Goal: Task Accomplishment & Management: Manage account settings

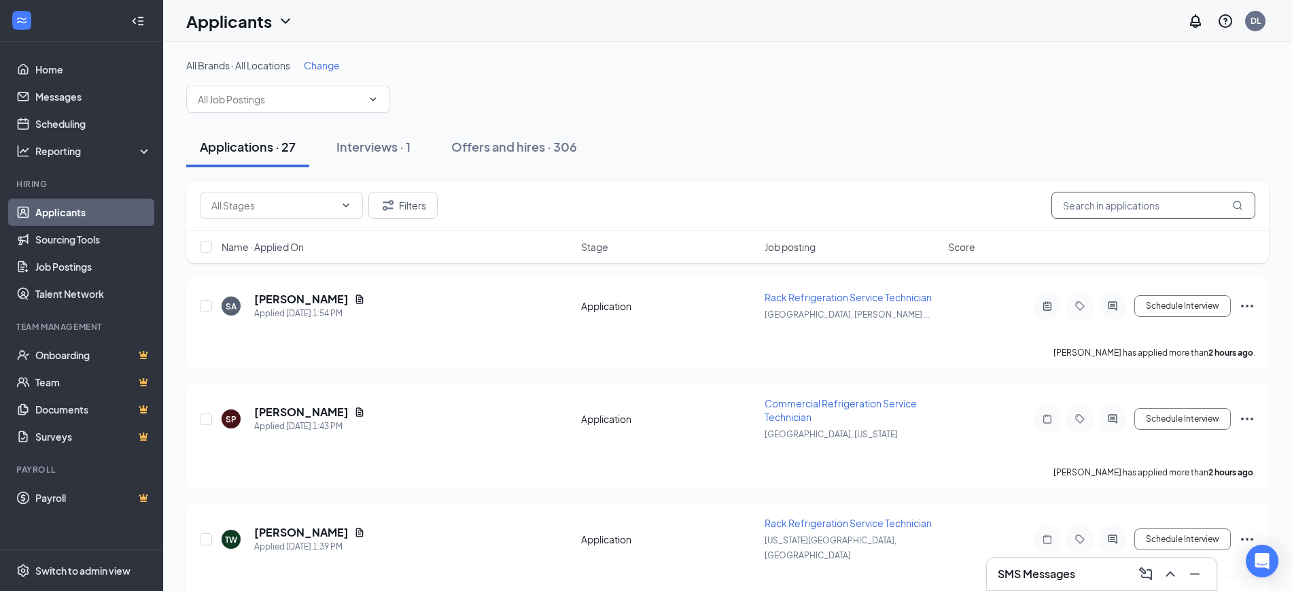
click at [1132, 210] on input "text" at bounding box center [1154, 205] width 204 height 27
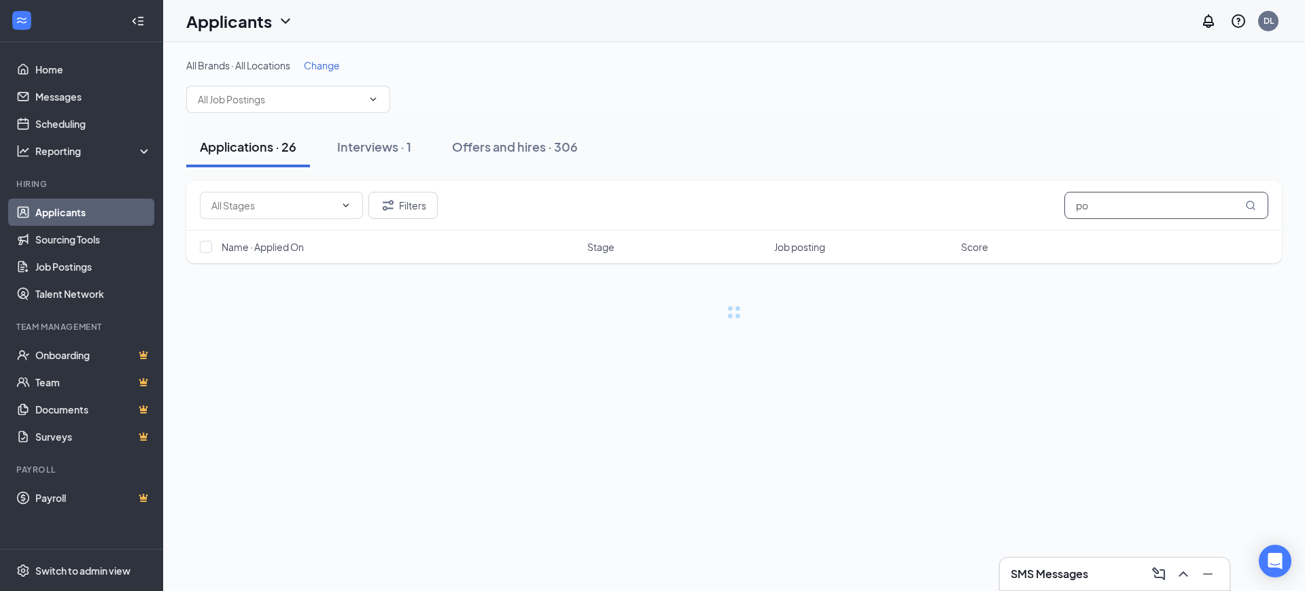
type input "p"
type input "byrd"
click at [400, 204] on button "Filters" at bounding box center [402, 205] width 69 height 27
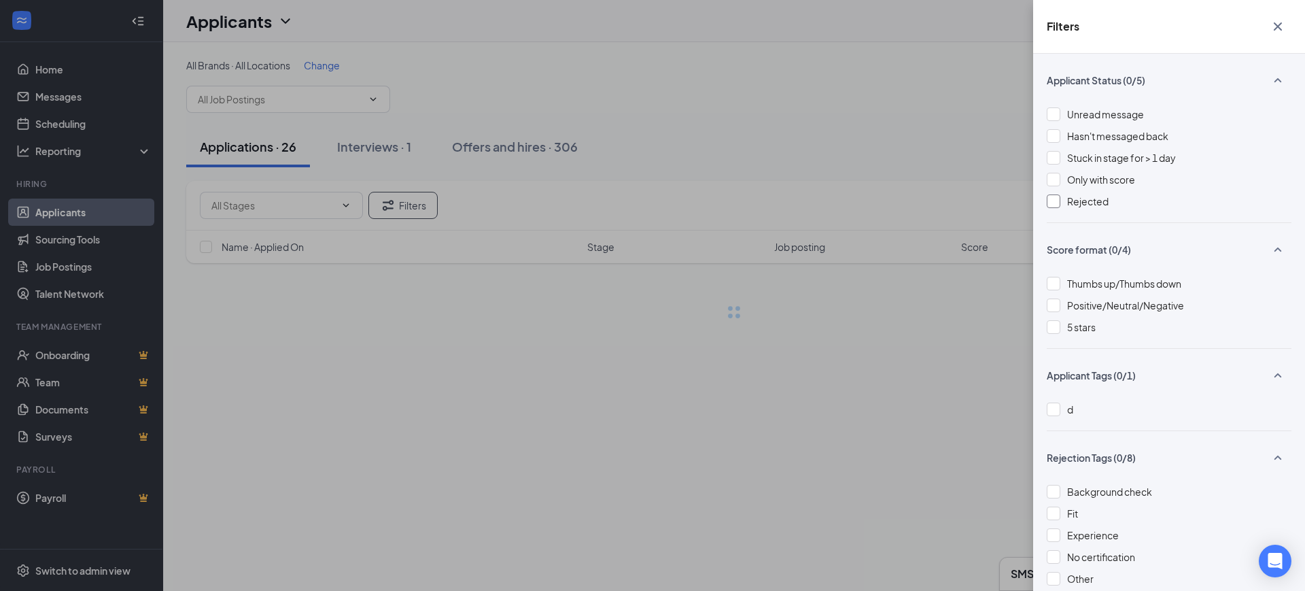
click at [1097, 204] on span "Rejected" at bounding box center [1087, 201] width 41 height 12
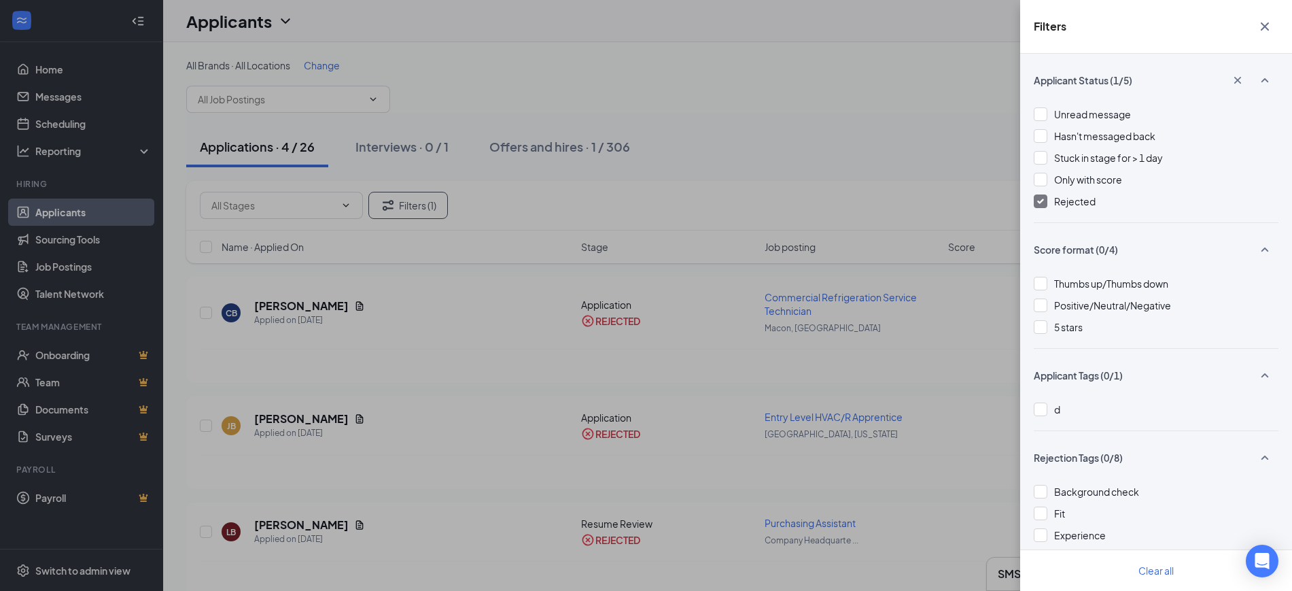
click at [902, 297] on div "Filters Applicant Status (1/5) Unread message Hasn't messaged back Stuck in sta…" at bounding box center [646, 295] width 1292 height 591
click at [988, 322] on div "Filters Applicant Status (1/5) Unread message Hasn't messaged back Stuck in sta…" at bounding box center [646, 295] width 1292 height 591
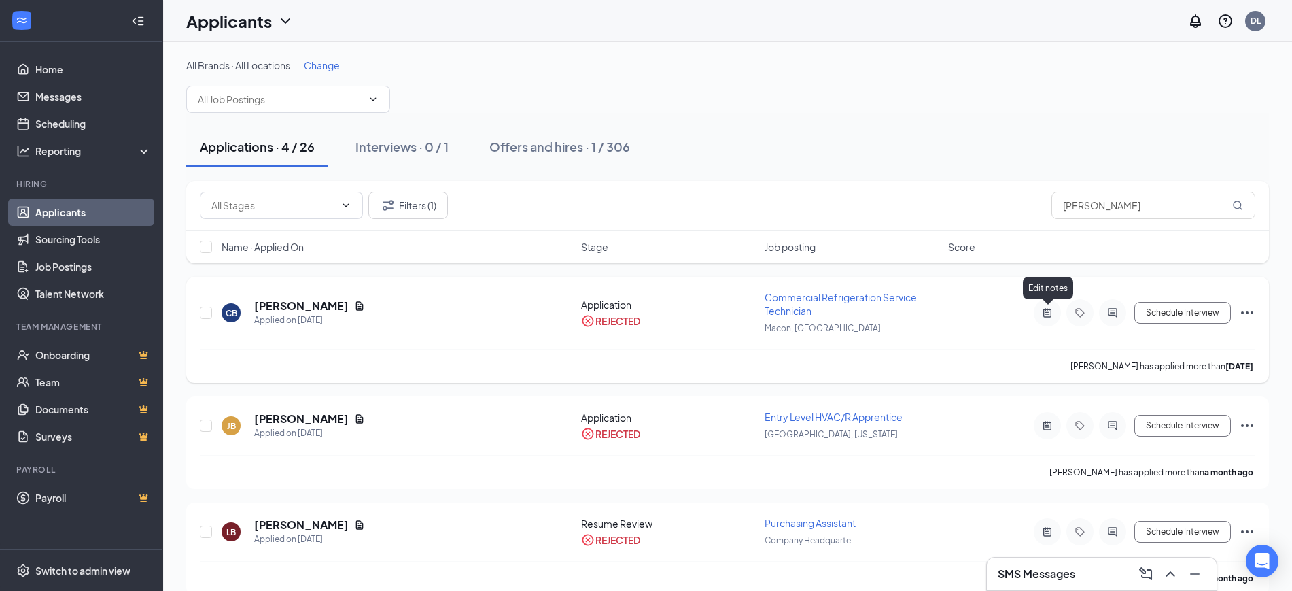
click at [1046, 313] on icon "ActiveNote" at bounding box center [1048, 312] width 8 height 9
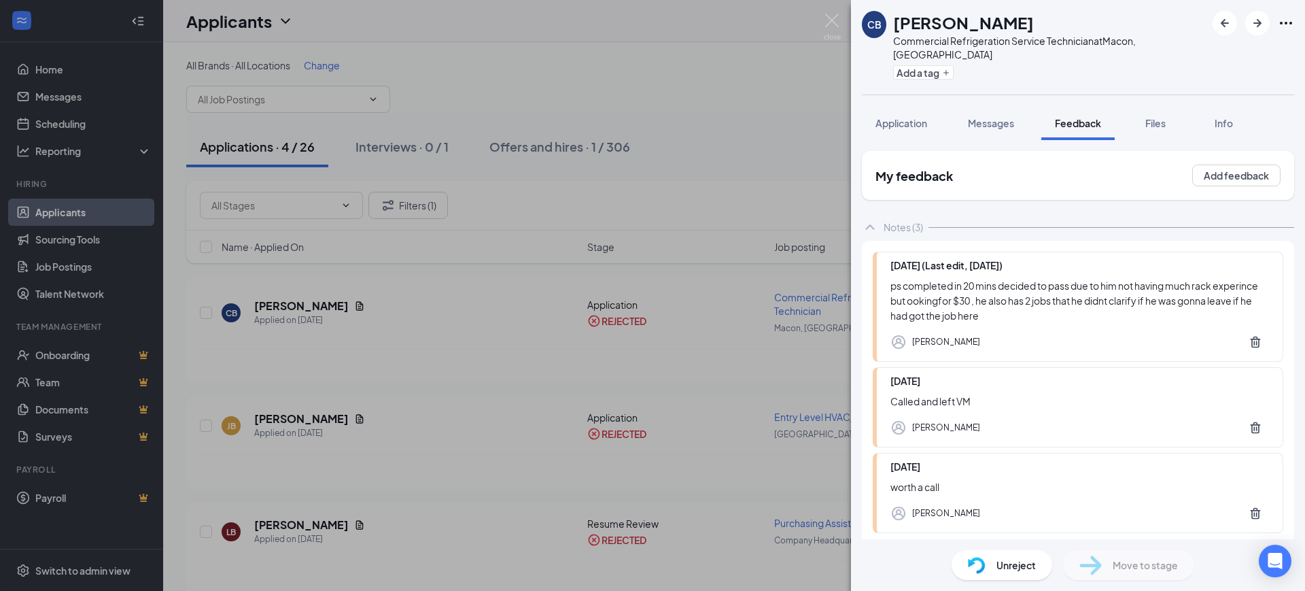
scroll to position [55, 0]
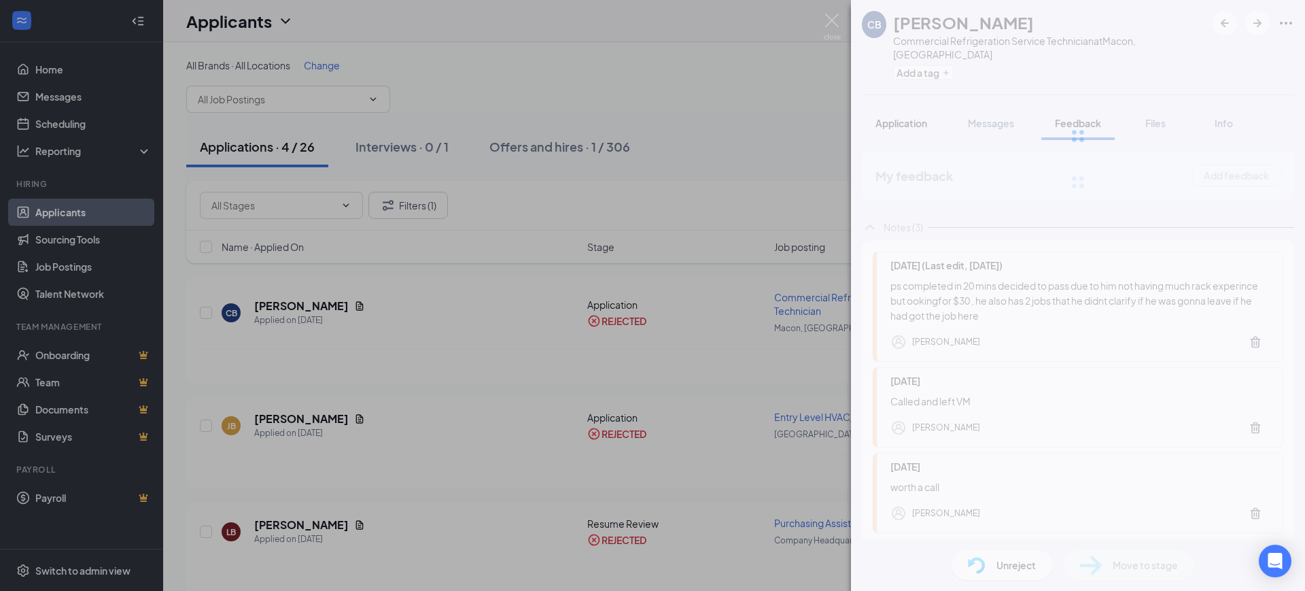
click at [906, 106] on div "CB Caleb Byrd Commercial Refrigeration Service Technician at Macon, GA Add a ta…" at bounding box center [1078, 295] width 454 height 591
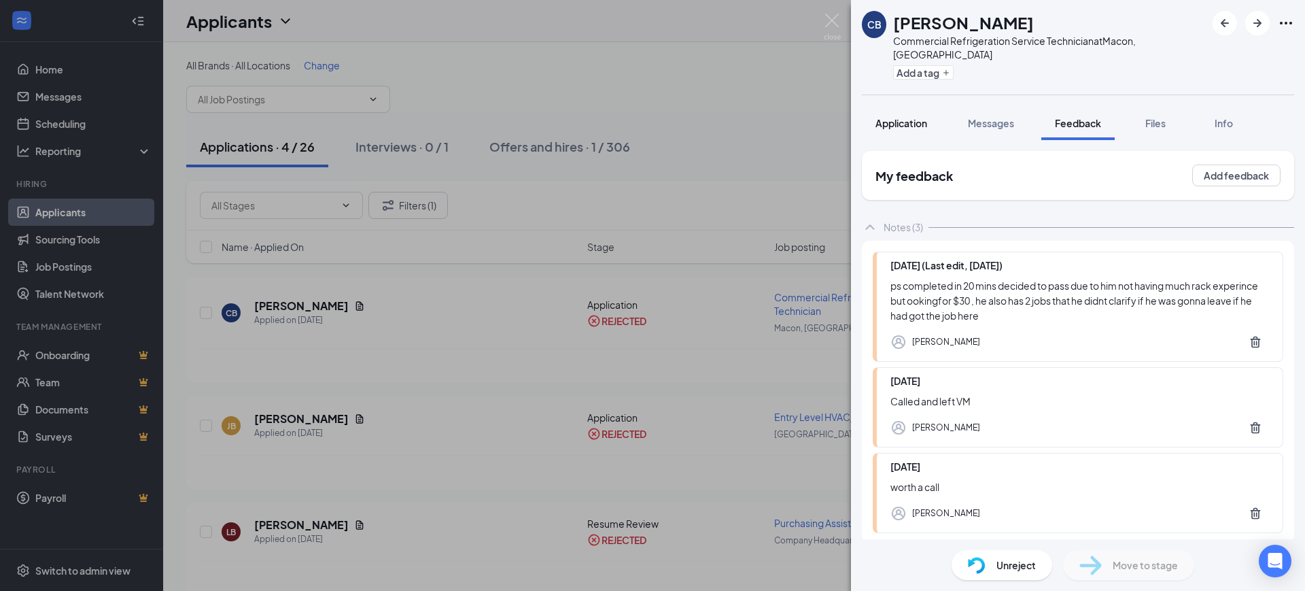
click at [894, 117] on span "Application" at bounding box center [902, 123] width 52 height 12
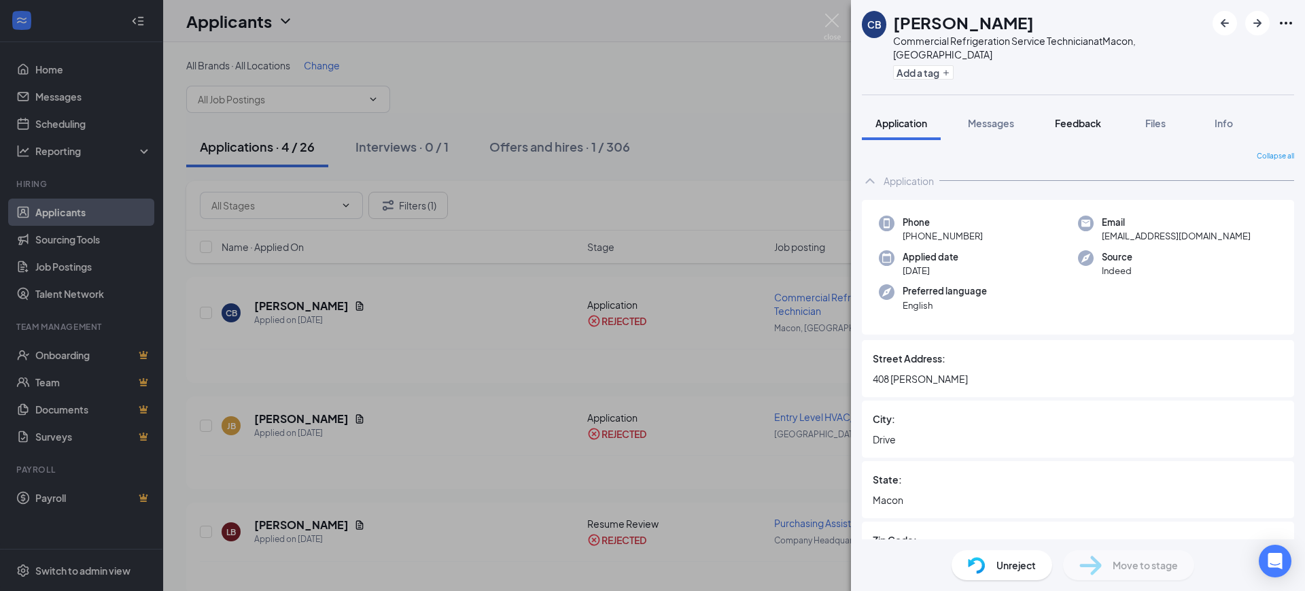
click at [1079, 117] on button "Feedback" at bounding box center [1077, 123] width 73 height 34
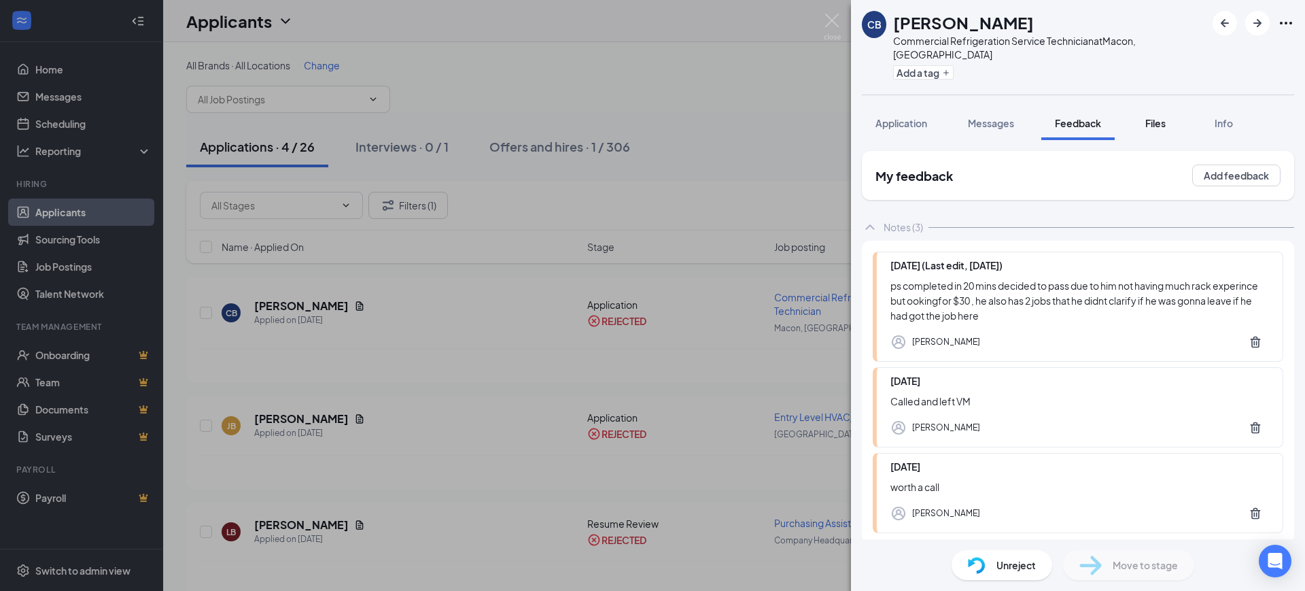
click at [1162, 117] on span "Files" at bounding box center [1155, 123] width 20 height 12
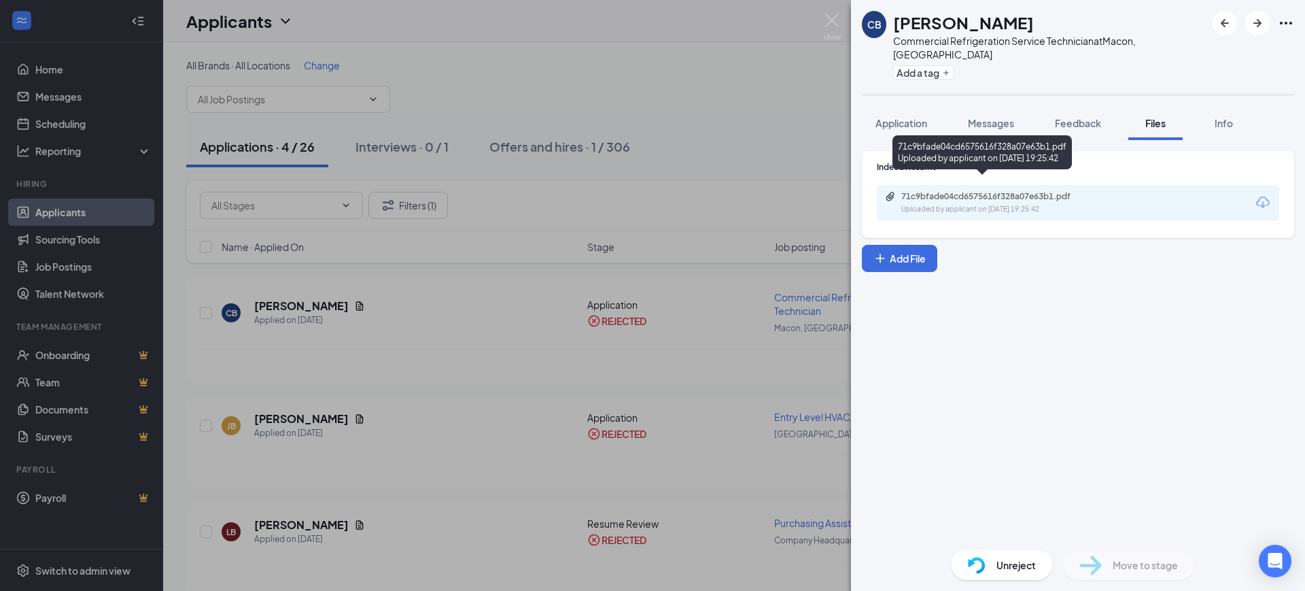
click at [1027, 191] on div "71c9bfade04cd6575616f328a07e63b1.pdf" at bounding box center [996, 196] width 190 height 11
click at [712, 117] on div "CB Caleb Byrd Commercial Refrigeration Service Technician at Macon, GA Add a ta…" at bounding box center [652, 295] width 1305 height 591
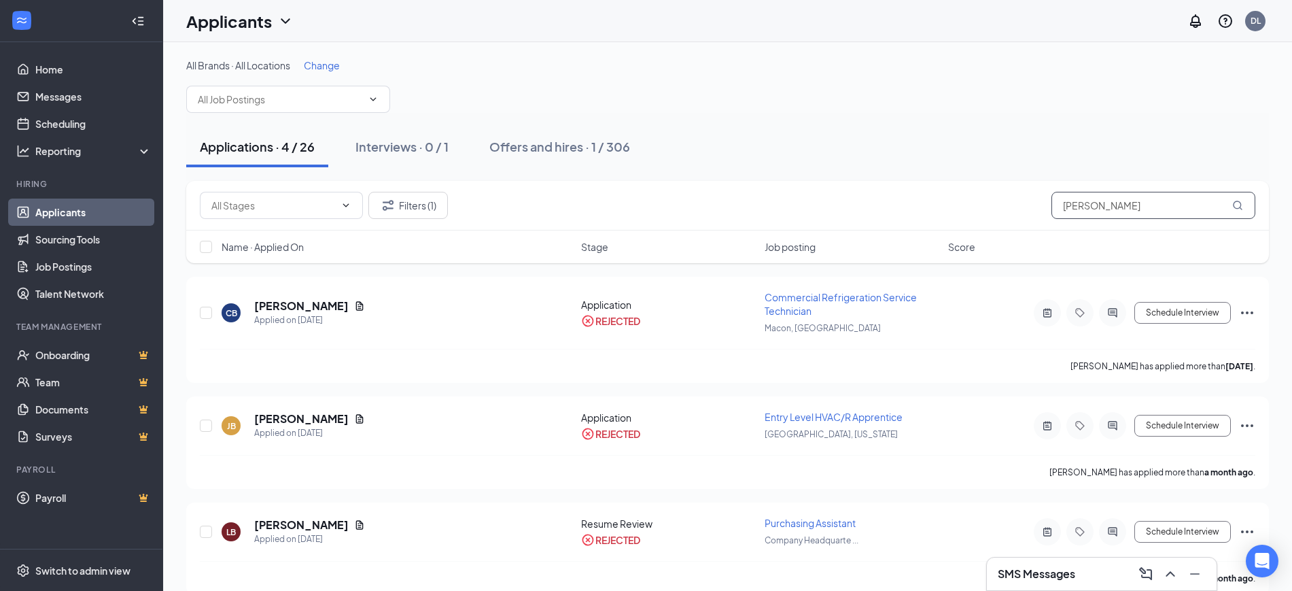
click at [1002, 206] on div "Filters (1) byrd" at bounding box center [728, 205] width 1056 height 27
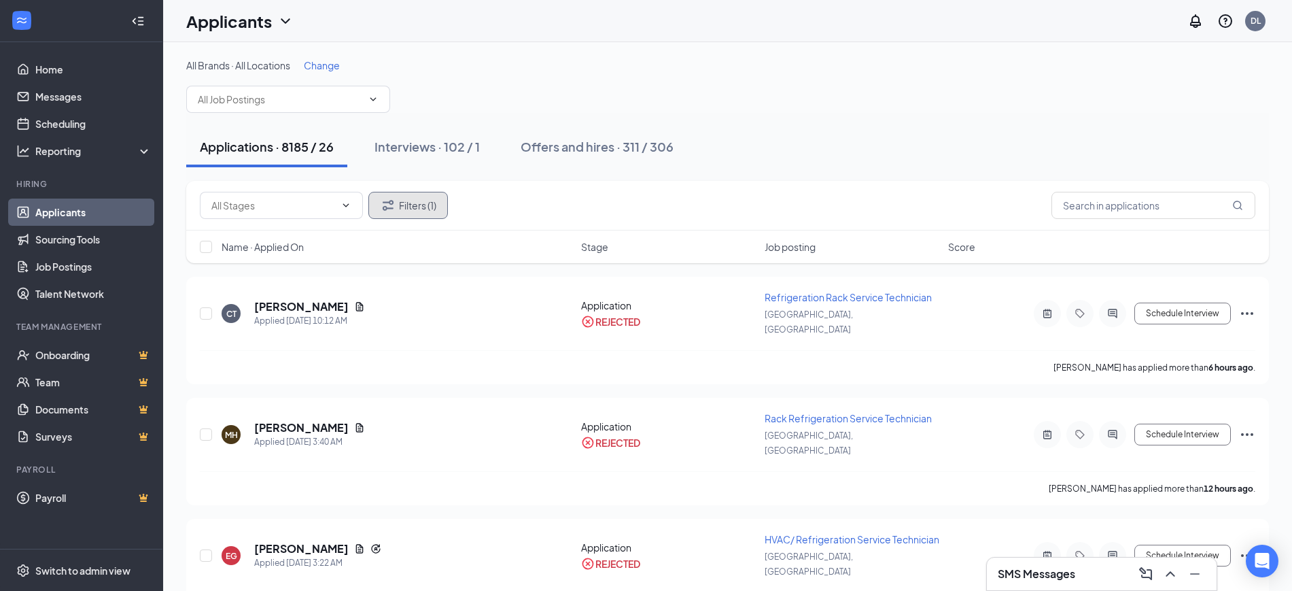
click at [407, 203] on button "Filters (1)" at bounding box center [408, 205] width 80 height 27
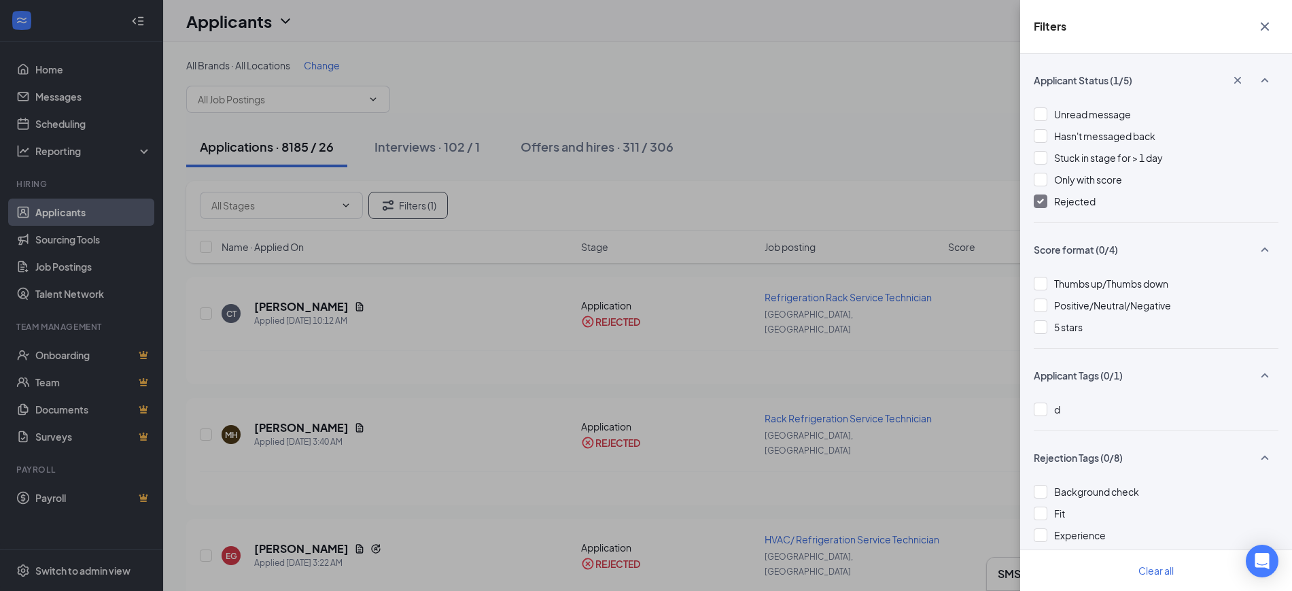
click at [1044, 202] on div at bounding box center [1041, 201] width 14 height 14
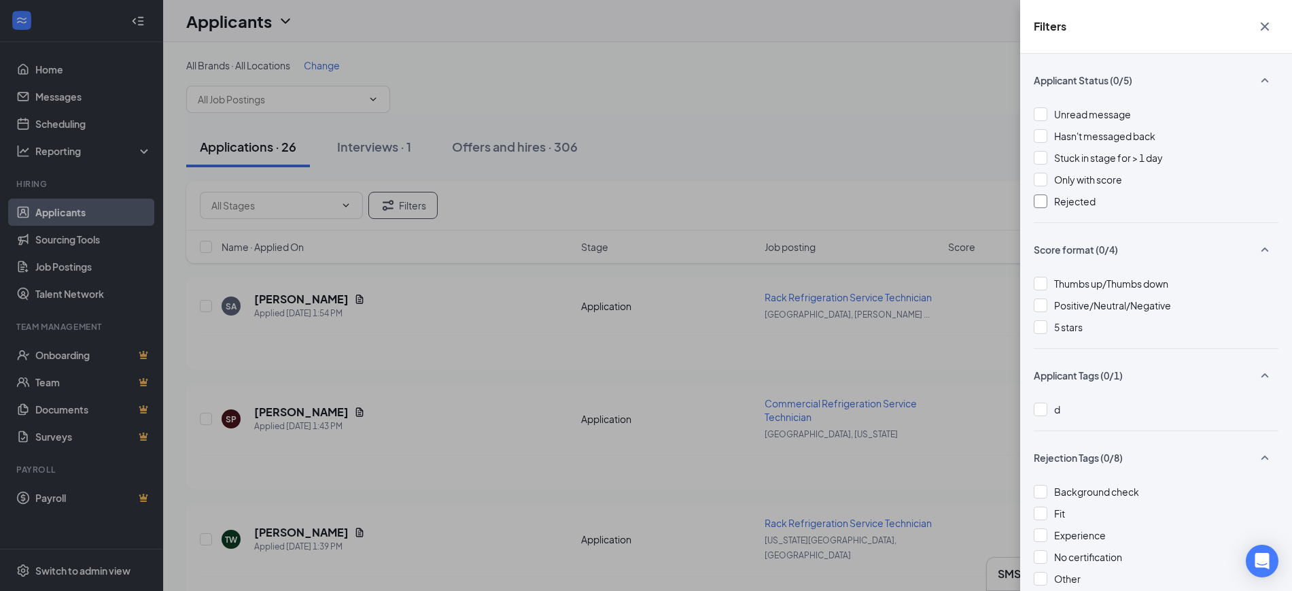
click at [724, 143] on div "Filters Applicant Status (0/5) Unread message Hasn't messaged back Stuck in sta…" at bounding box center [646, 295] width 1292 height 591
click at [702, 305] on div "Filters Applicant Status (0/5) Unread message Hasn't messaged back Stuck in sta…" at bounding box center [646, 295] width 1292 height 591
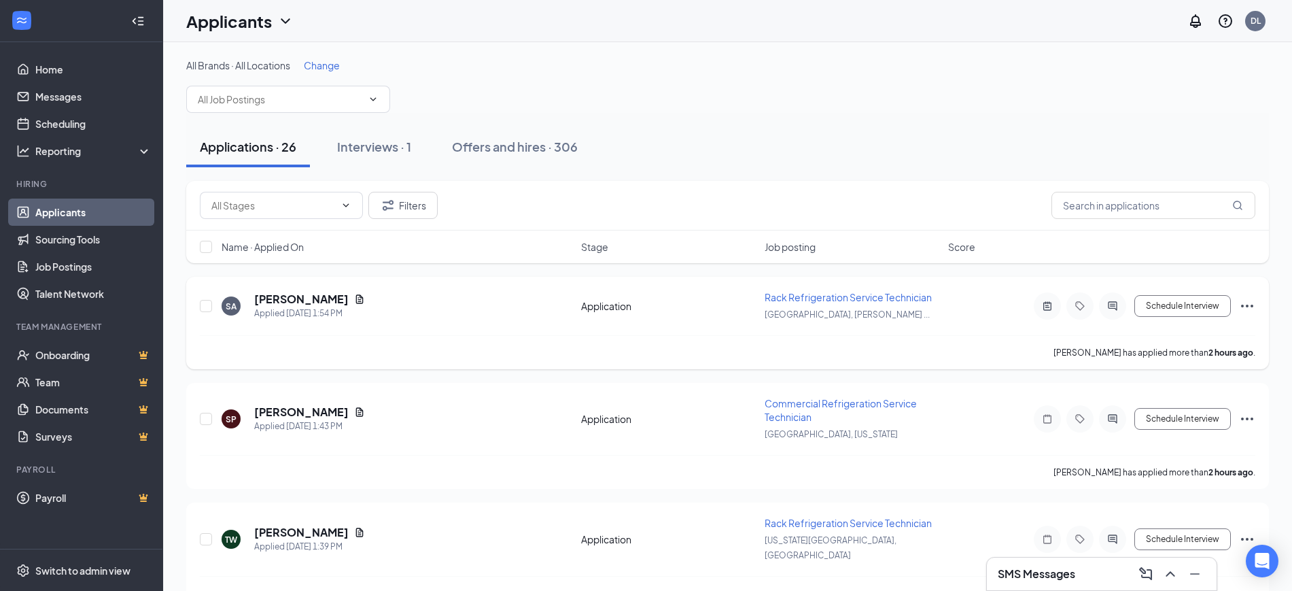
click at [690, 299] on div "Application" at bounding box center [668, 306] width 175 height 14
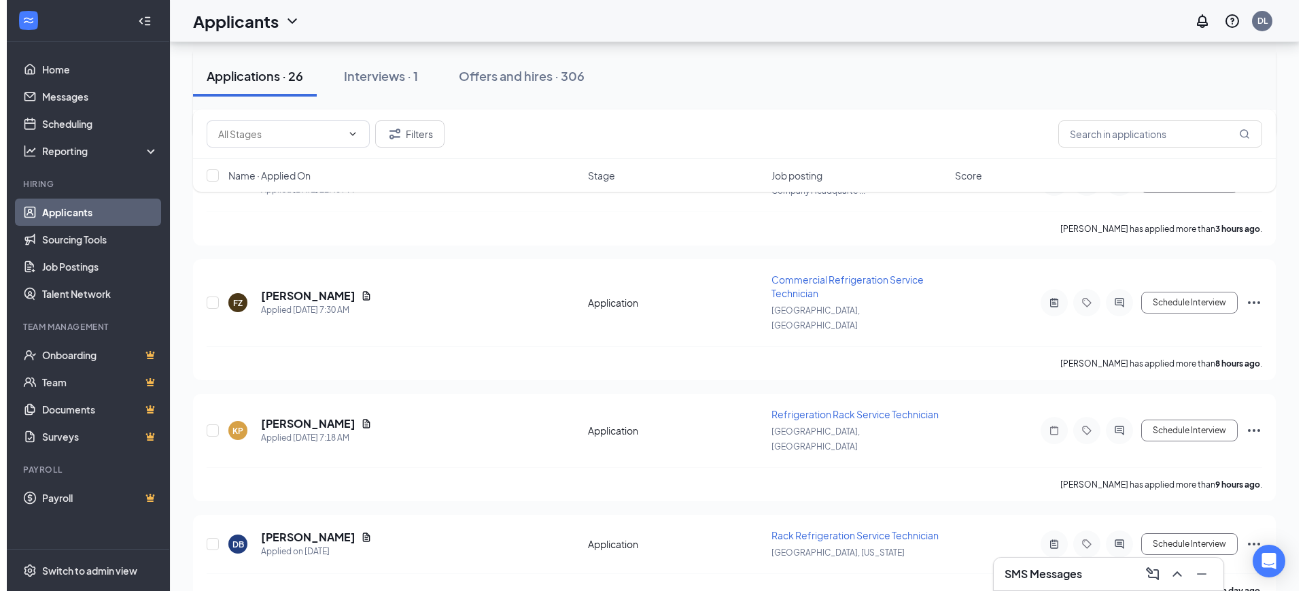
scroll to position [790, 0]
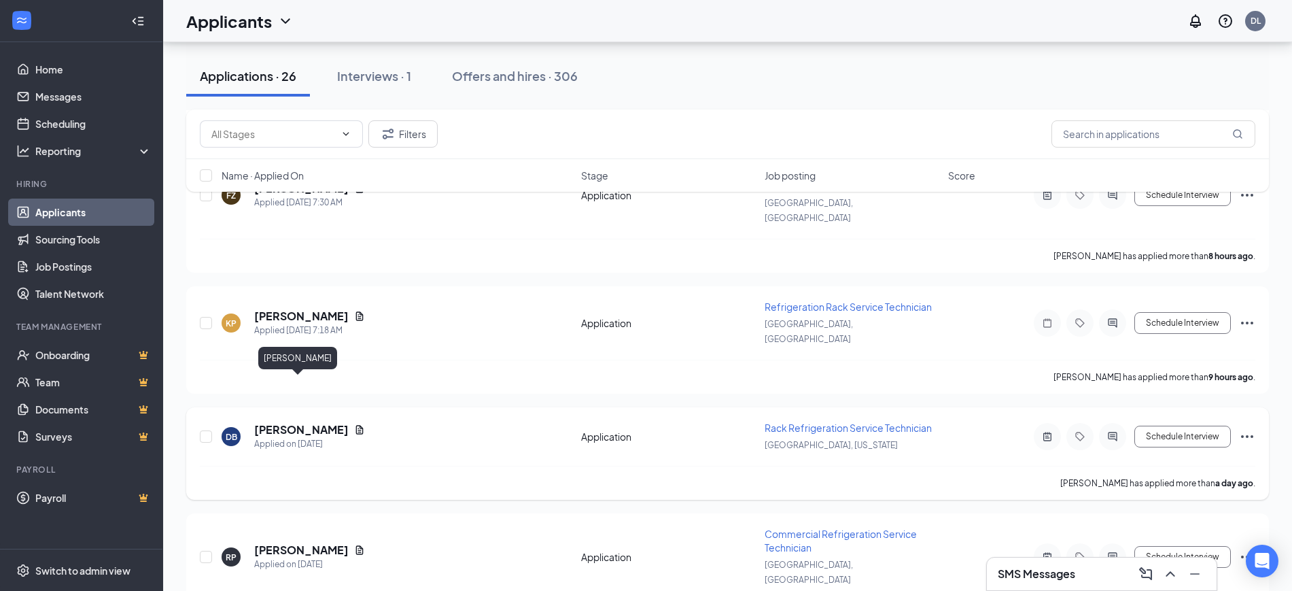
click at [356, 425] on icon "Document" at bounding box center [359, 429] width 7 height 9
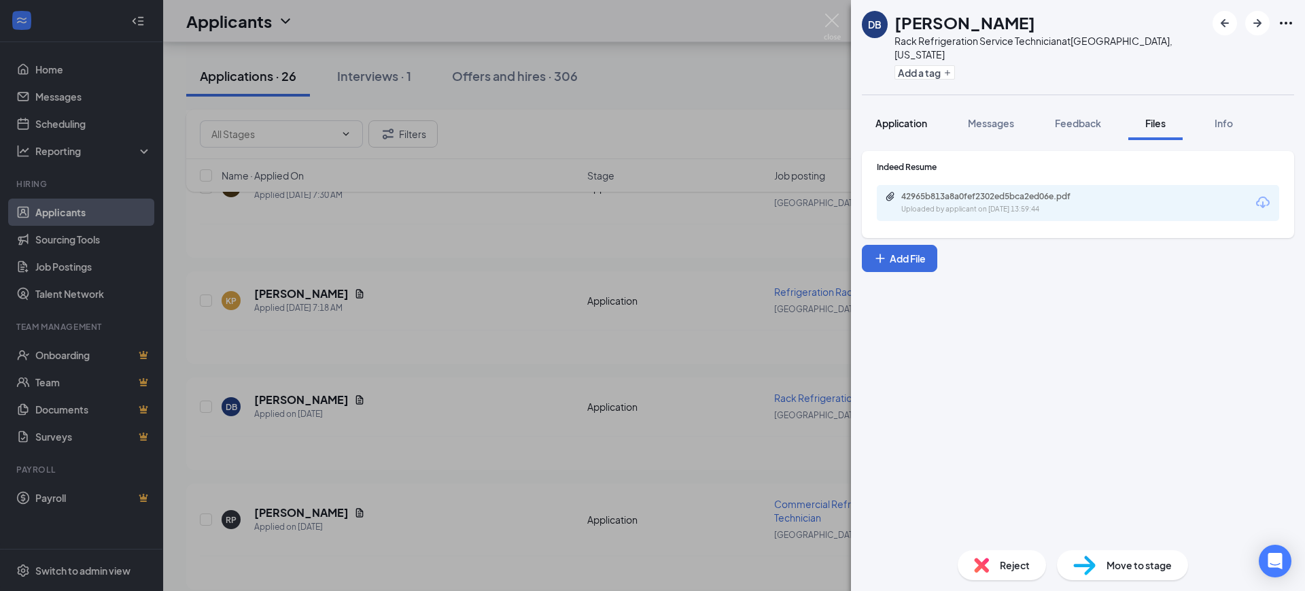
click at [895, 117] on span "Application" at bounding box center [902, 123] width 52 height 12
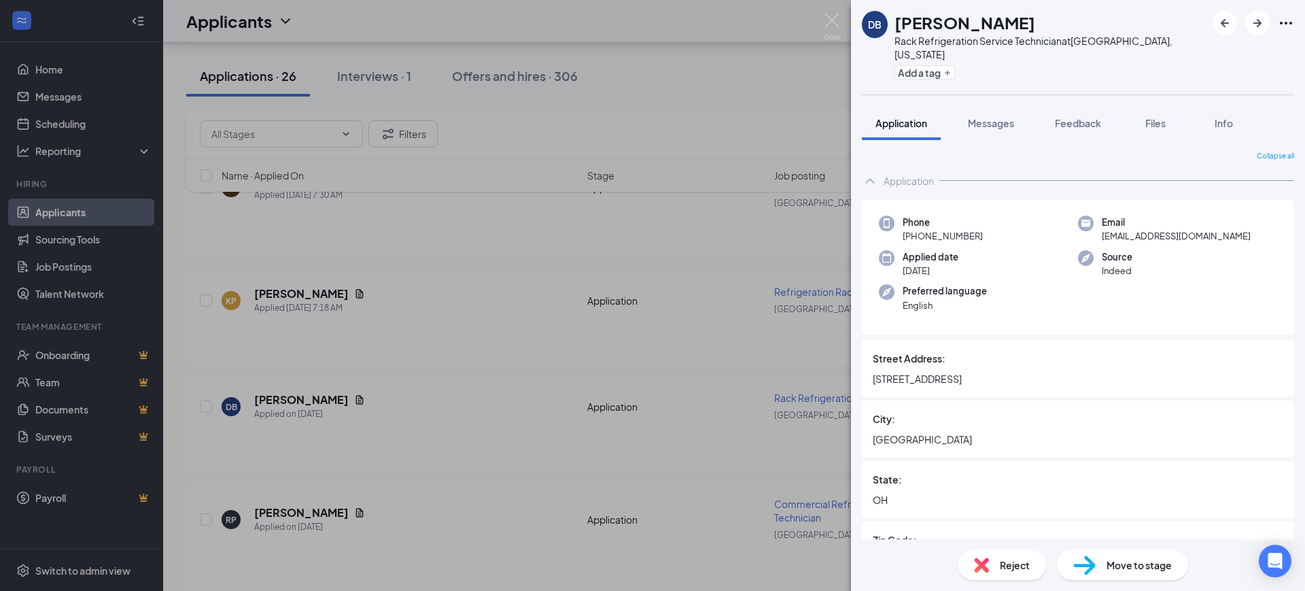
click at [1029, 382] on div "Street Address: 3356 Bath Heights Dr" at bounding box center [1078, 368] width 432 height 57
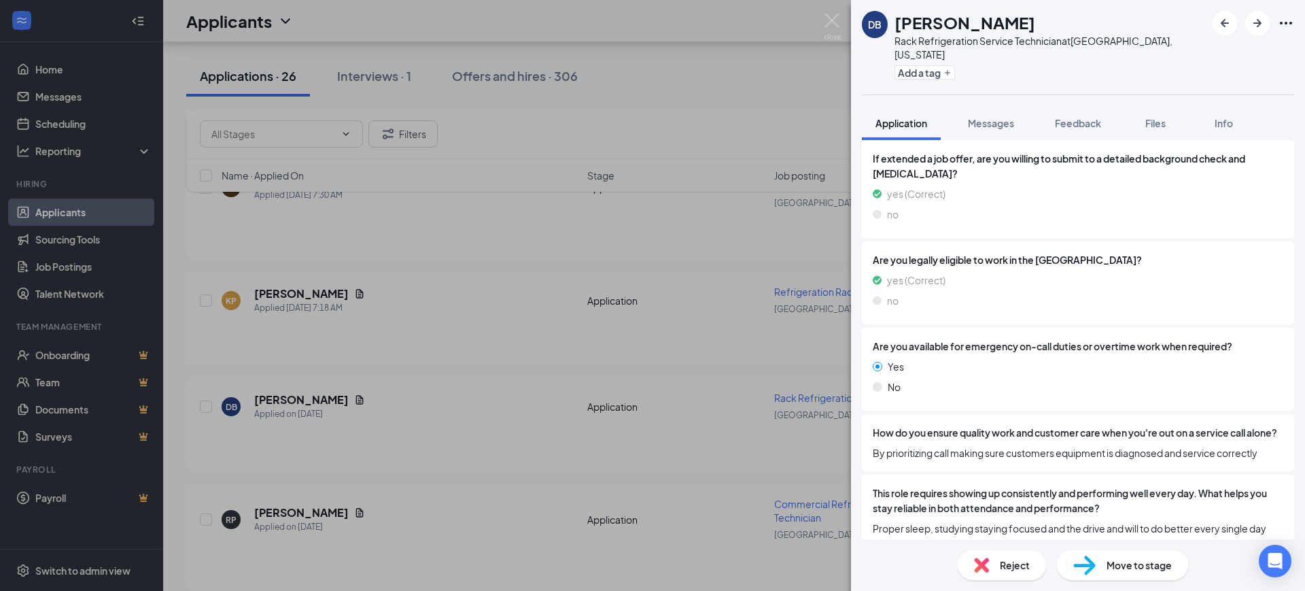
scroll to position [1288, 0]
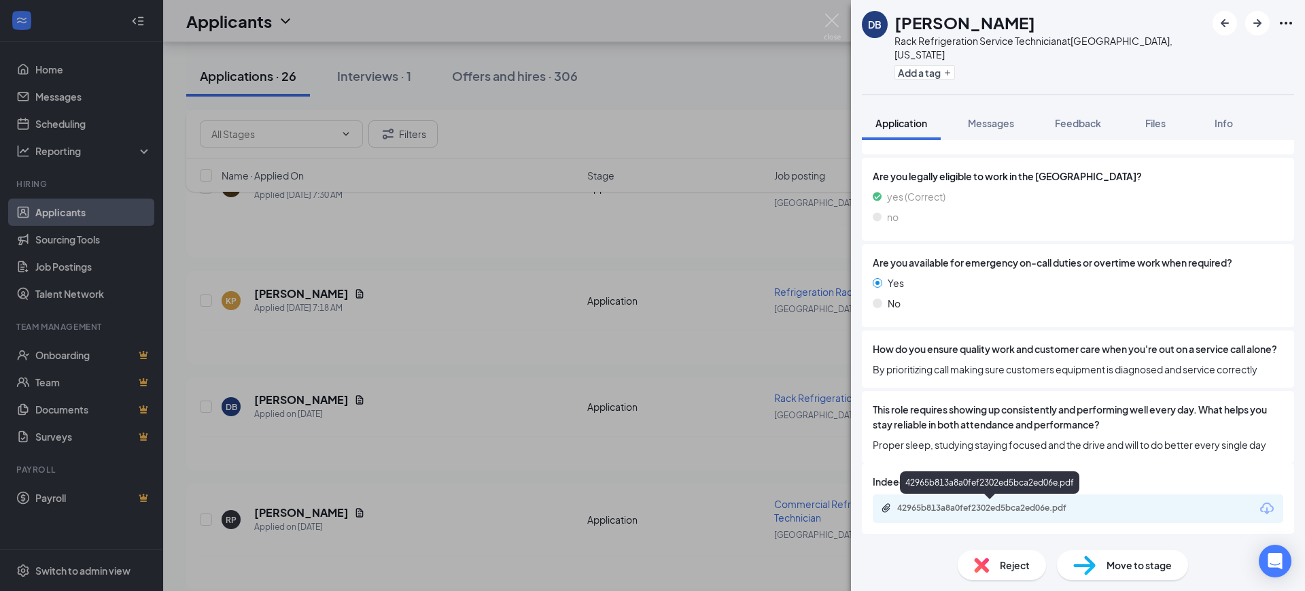
click at [973, 503] on div "42965b813a8a0fef2302ed5bca2ed06e.pdf" at bounding box center [992, 507] width 190 height 11
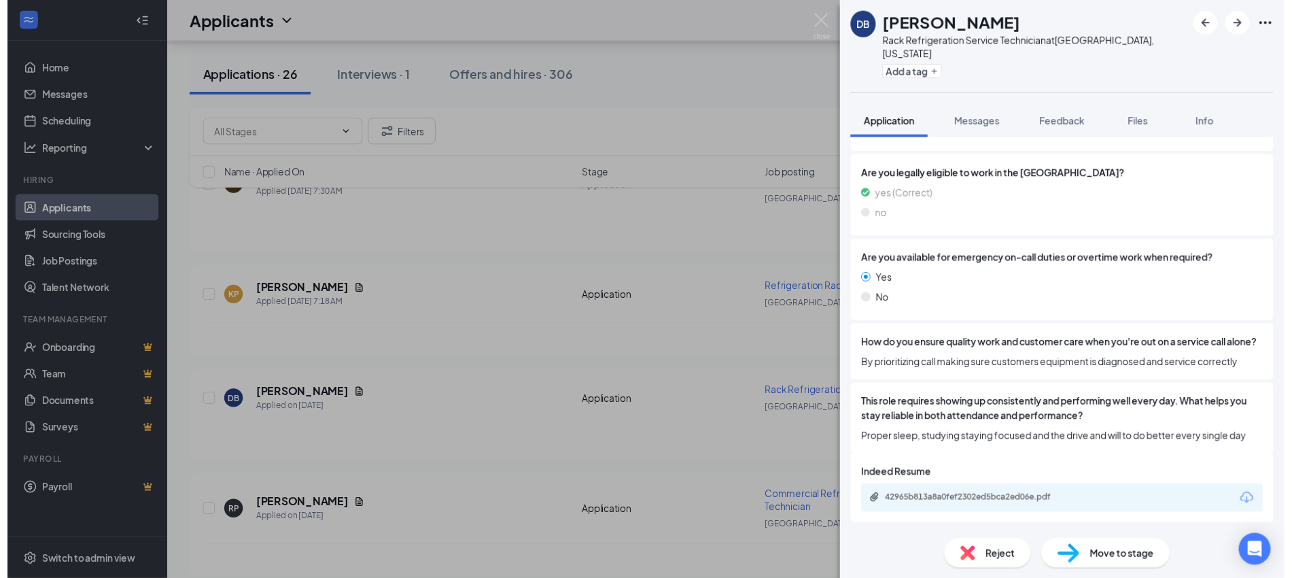
scroll to position [1283, 0]
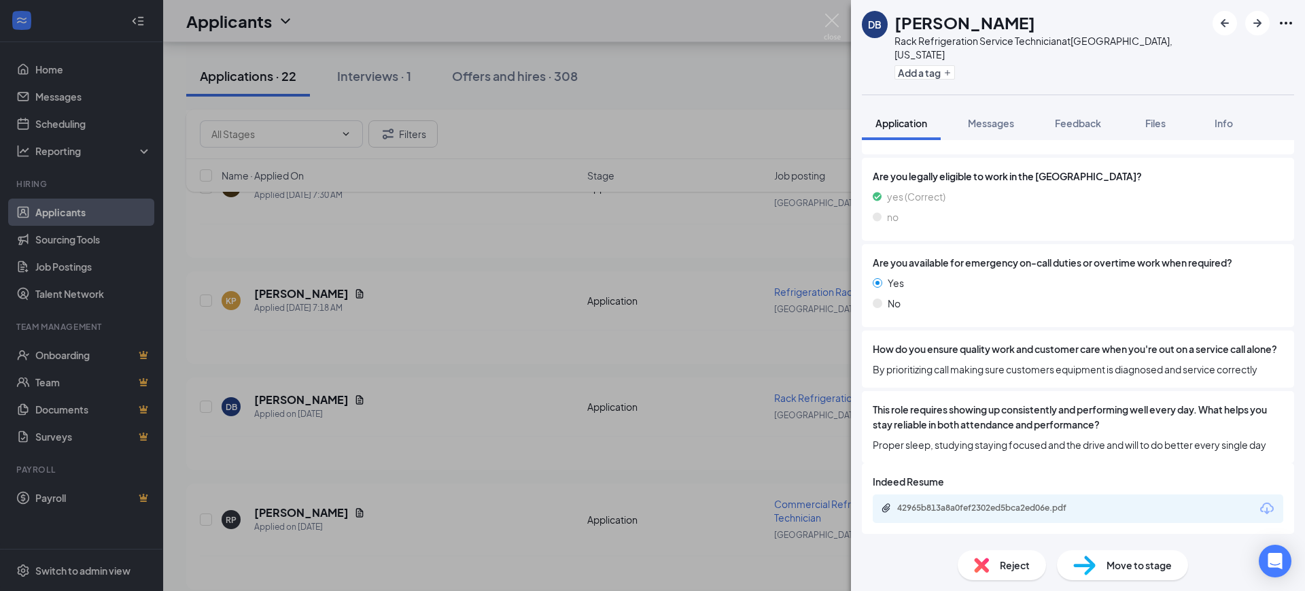
click at [424, 235] on div "DB Darius Brown Rack Refrigeration Service Technician at Akron, Ohio Add a tag …" at bounding box center [652, 295] width 1305 height 591
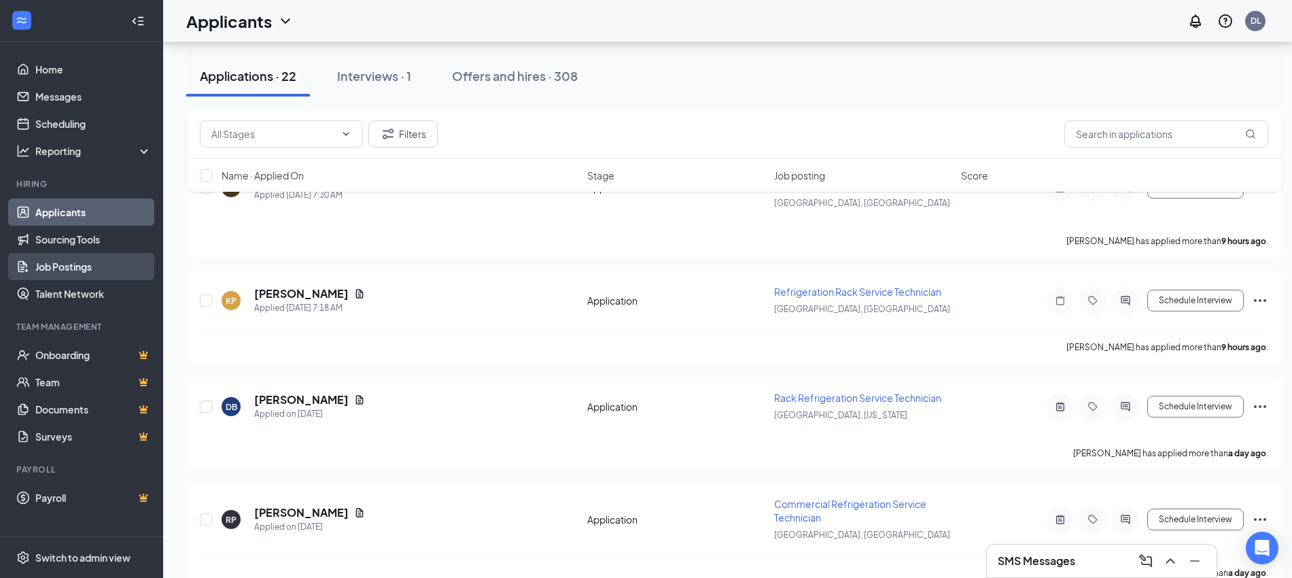
click at [95, 274] on link "Job Postings" at bounding box center [93, 266] width 116 height 27
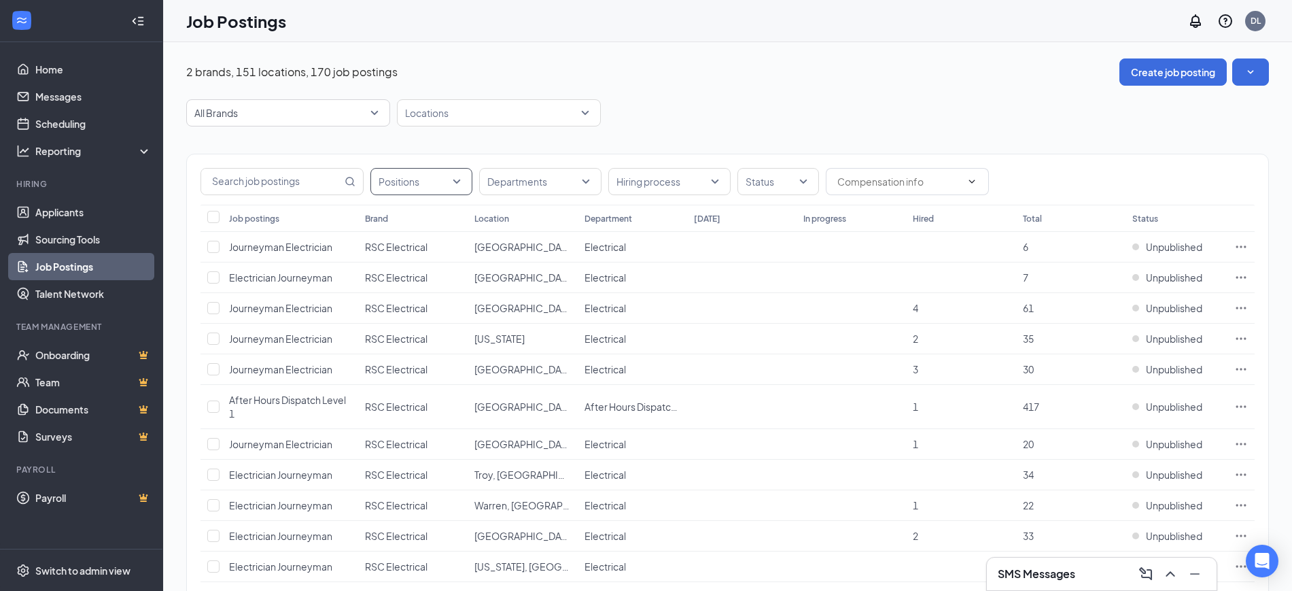
click at [460, 171] on div "Positions" at bounding box center [421, 181] width 102 height 27
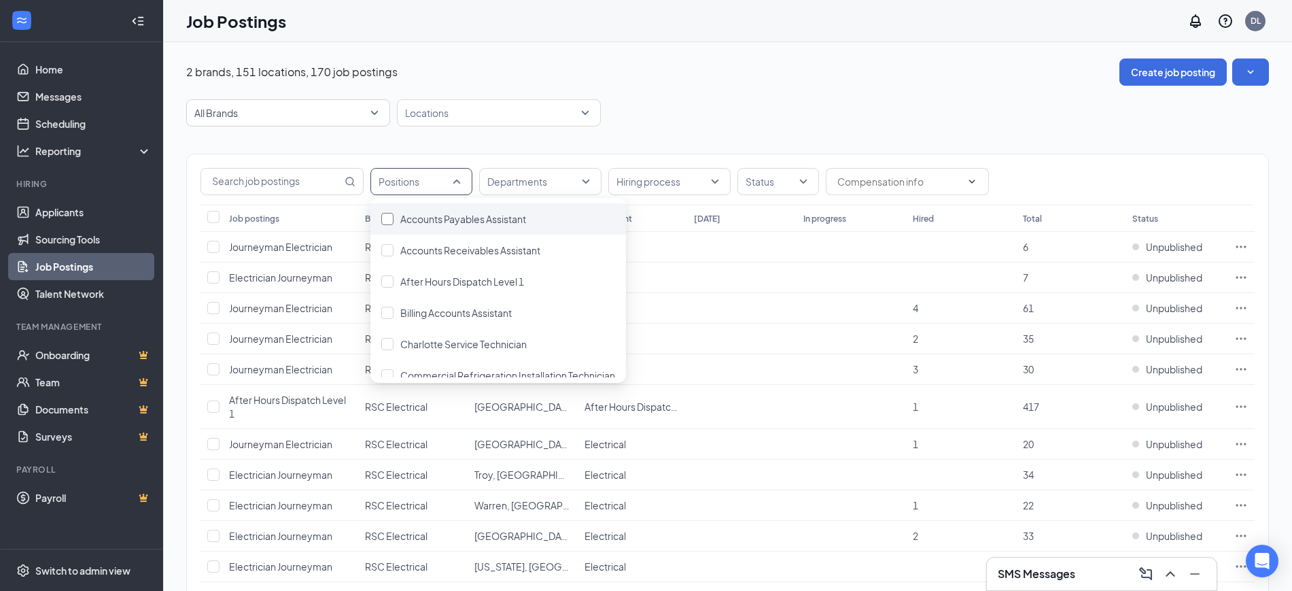
click at [453, 220] on span "Accounts Payables Assistant" at bounding box center [463, 219] width 126 height 12
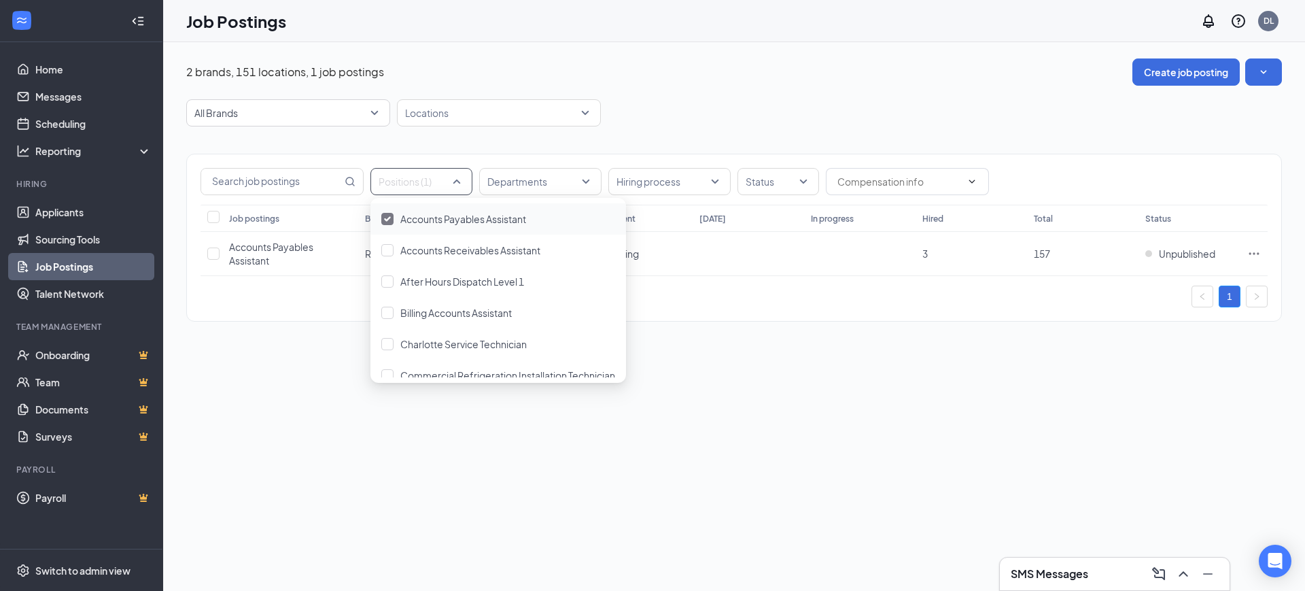
click at [721, 124] on div "All Brands Locations" at bounding box center [734, 112] width 1096 height 27
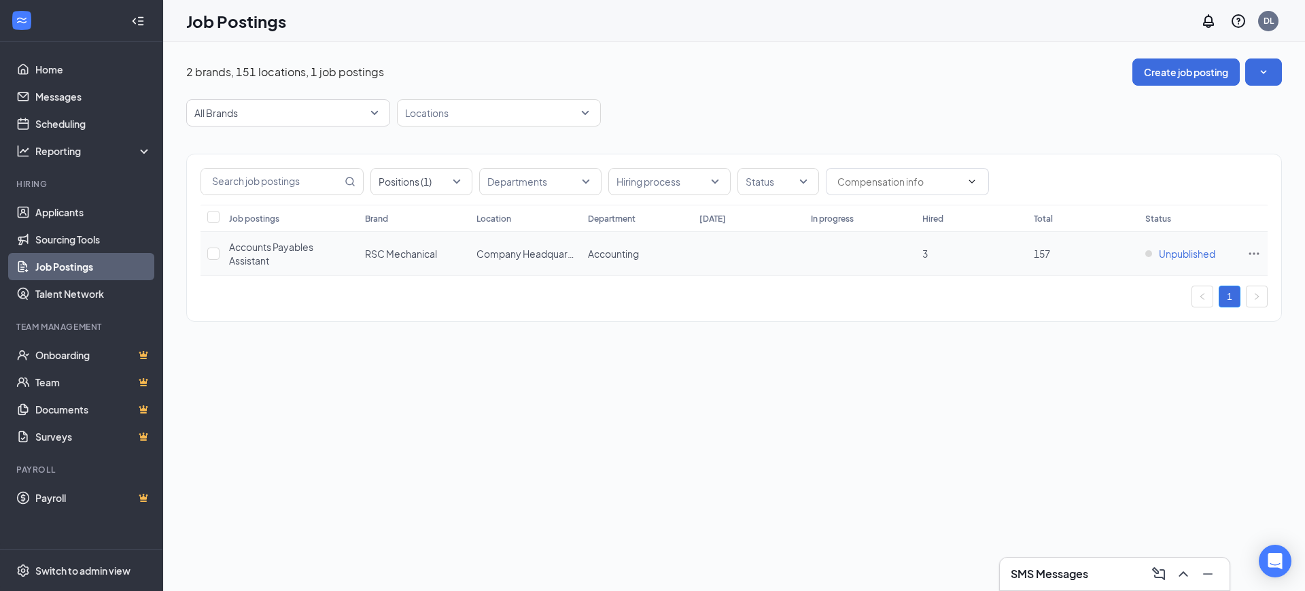
click at [1195, 260] on span "Unpublished" at bounding box center [1187, 254] width 56 height 14
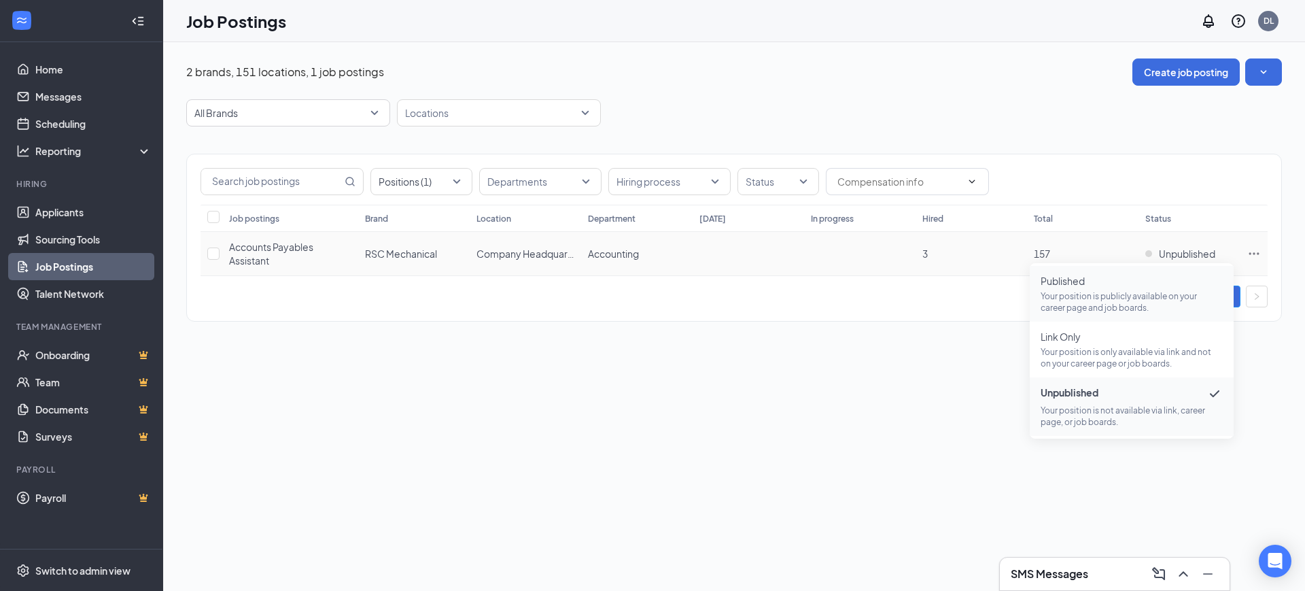
click at [1072, 280] on span "Published" at bounding box center [1132, 281] width 182 height 14
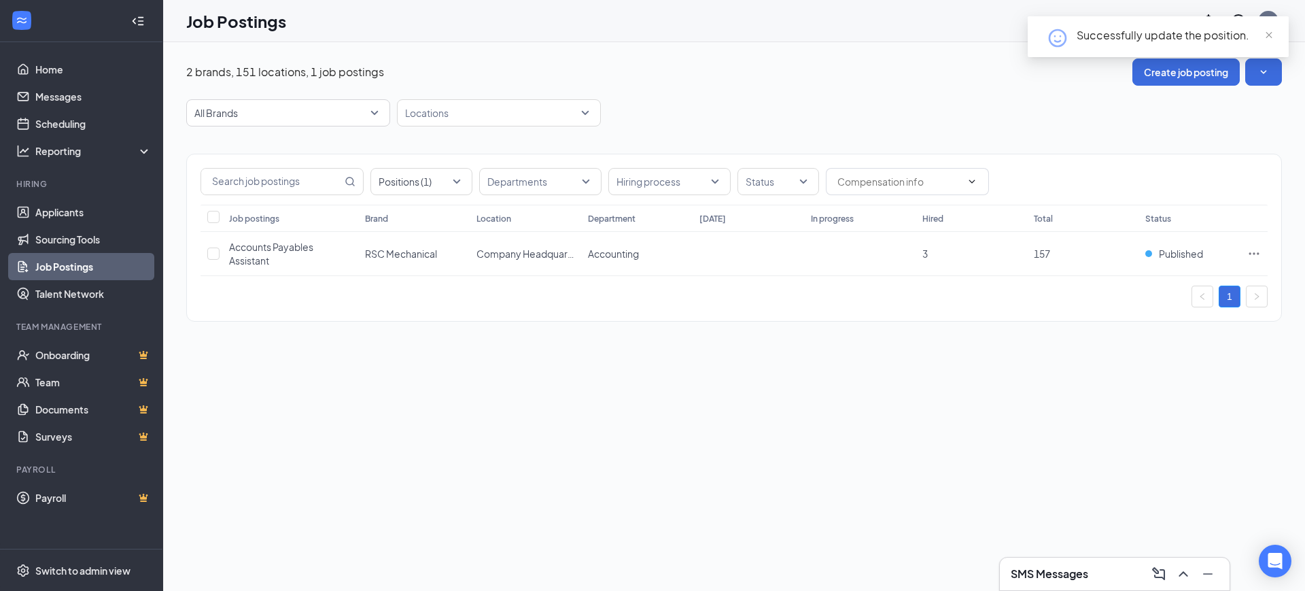
drag, startPoint x: 611, startPoint y: 392, endPoint x: 545, endPoint y: 388, distance: 66.1
click at [610, 392] on div "2 brands, 151 locations, 1 job postings Create job posting All Brands Locations…" at bounding box center [734, 316] width 1142 height 549
click at [78, 205] on link "Applicants" at bounding box center [93, 212] width 116 height 27
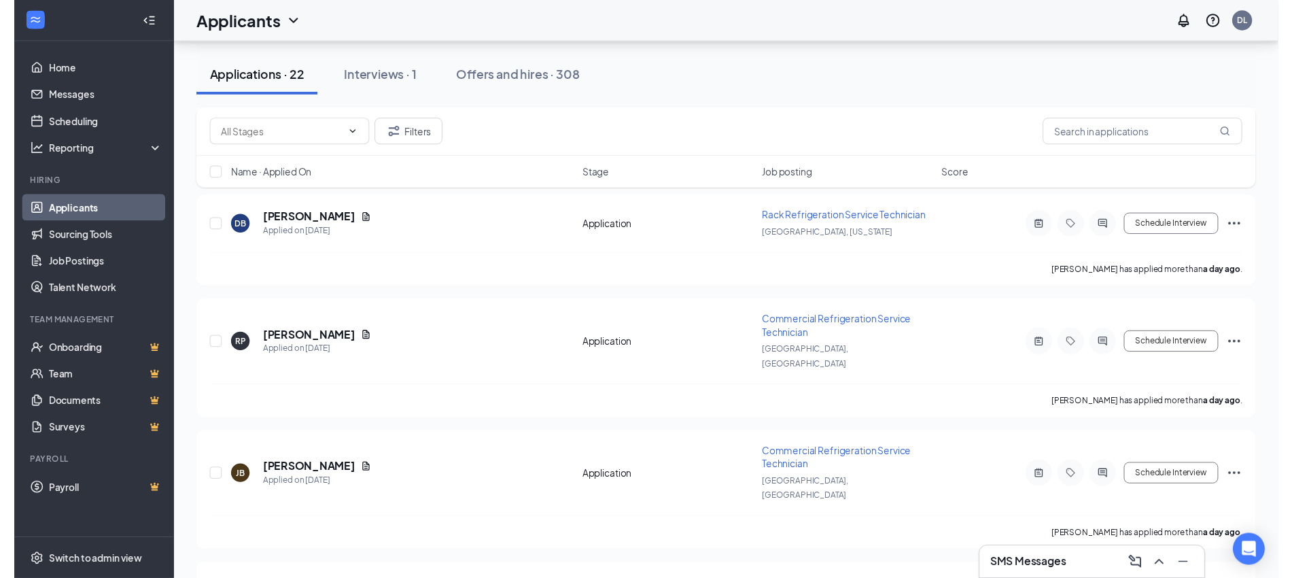
scroll to position [680, 0]
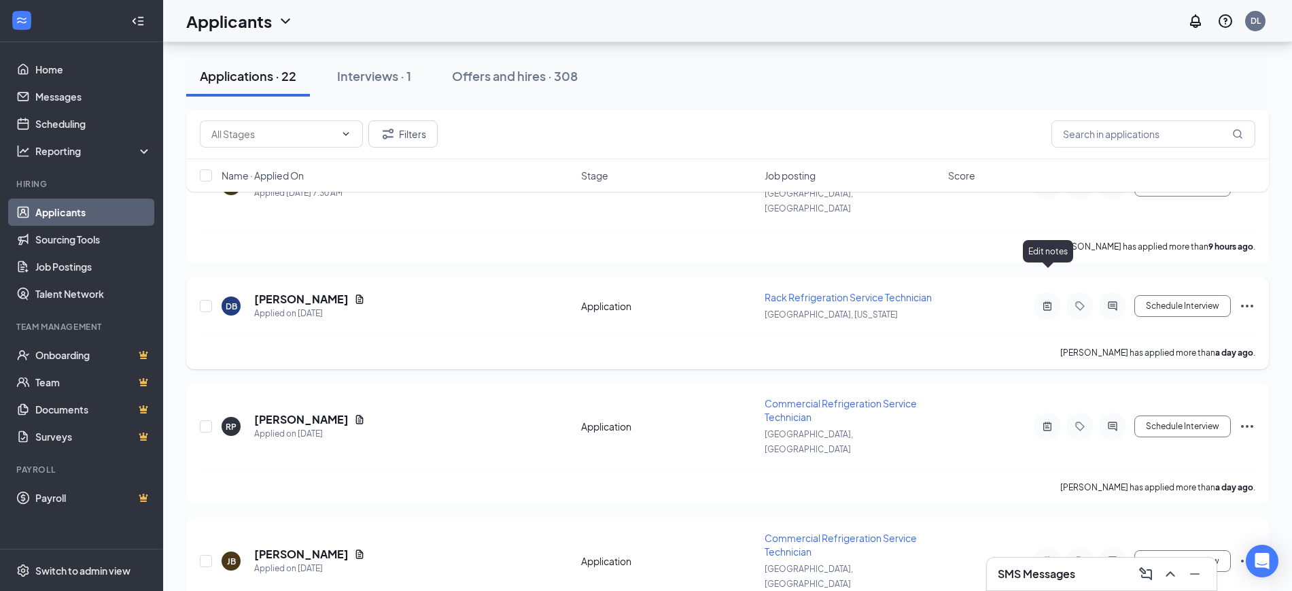
click at [1050, 300] on icon "ActiveNote" at bounding box center [1047, 305] width 16 height 11
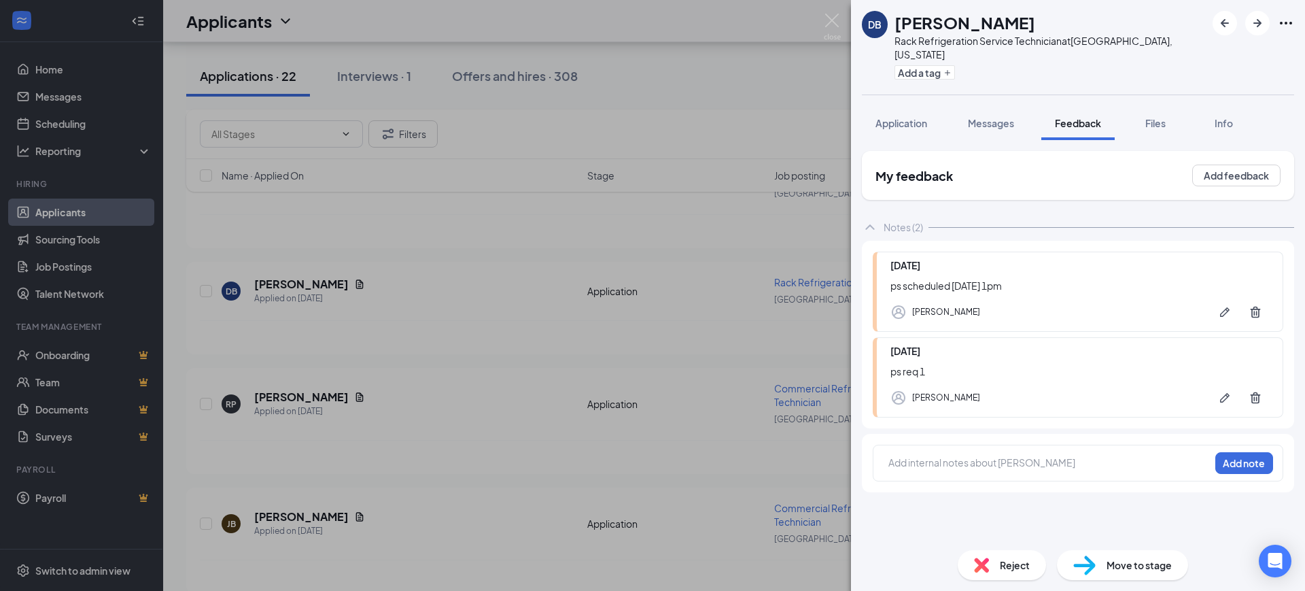
click at [949, 445] on div "Add internal notes about [PERSON_NAME] Add note" at bounding box center [1078, 463] width 411 height 37
click at [952, 463] on div "Add internal notes about [PERSON_NAME] Add note" at bounding box center [1078, 463] width 411 height 37
click at [1092, 455] on div at bounding box center [1049, 462] width 320 height 14
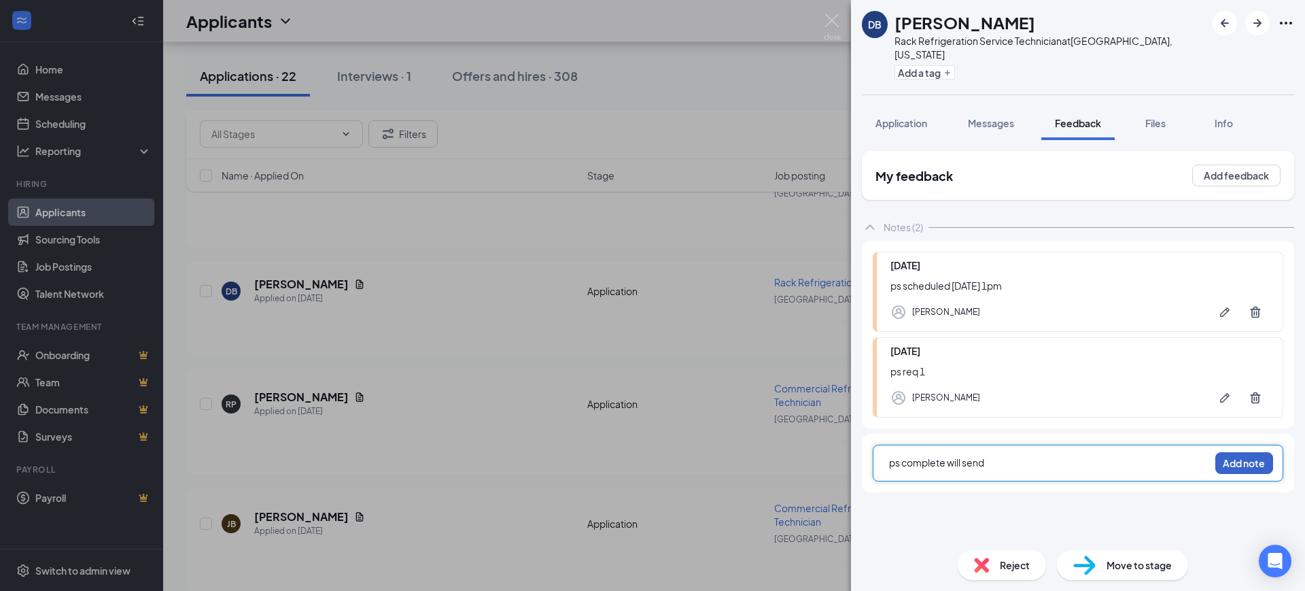
click at [1242, 452] on button "Add note" at bounding box center [1245, 463] width 58 height 22
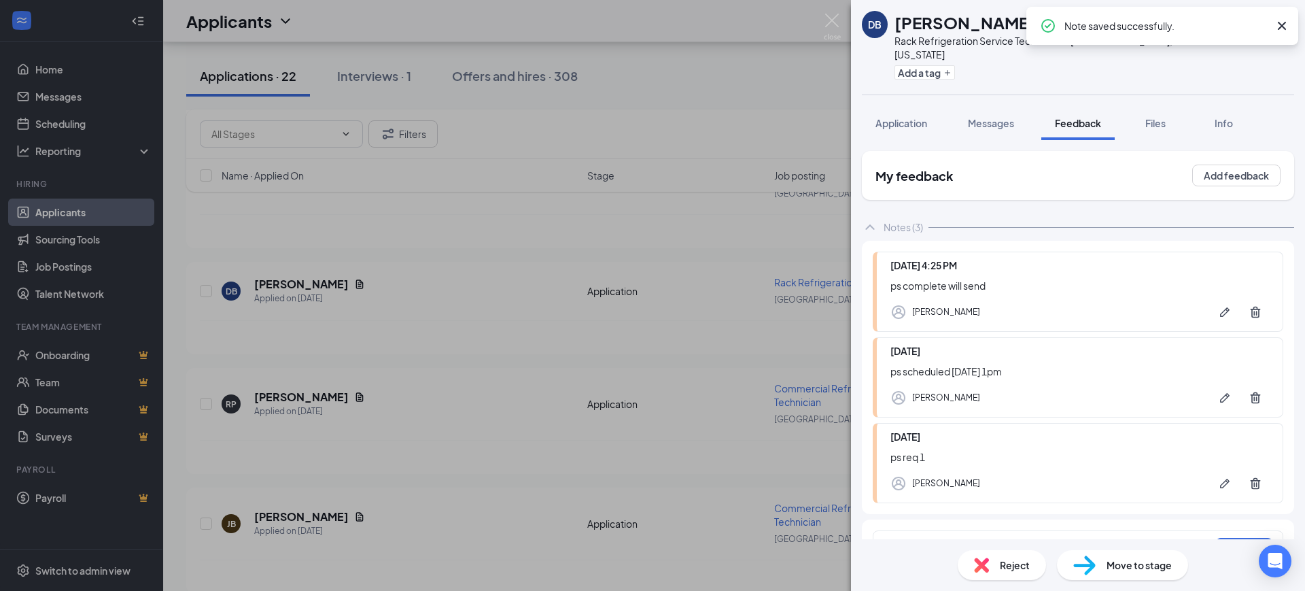
click at [568, 350] on div "DB [PERSON_NAME] Rack Refrigeration Service Technician at [GEOGRAPHIC_DATA], [U…" at bounding box center [652, 295] width 1305 height 591
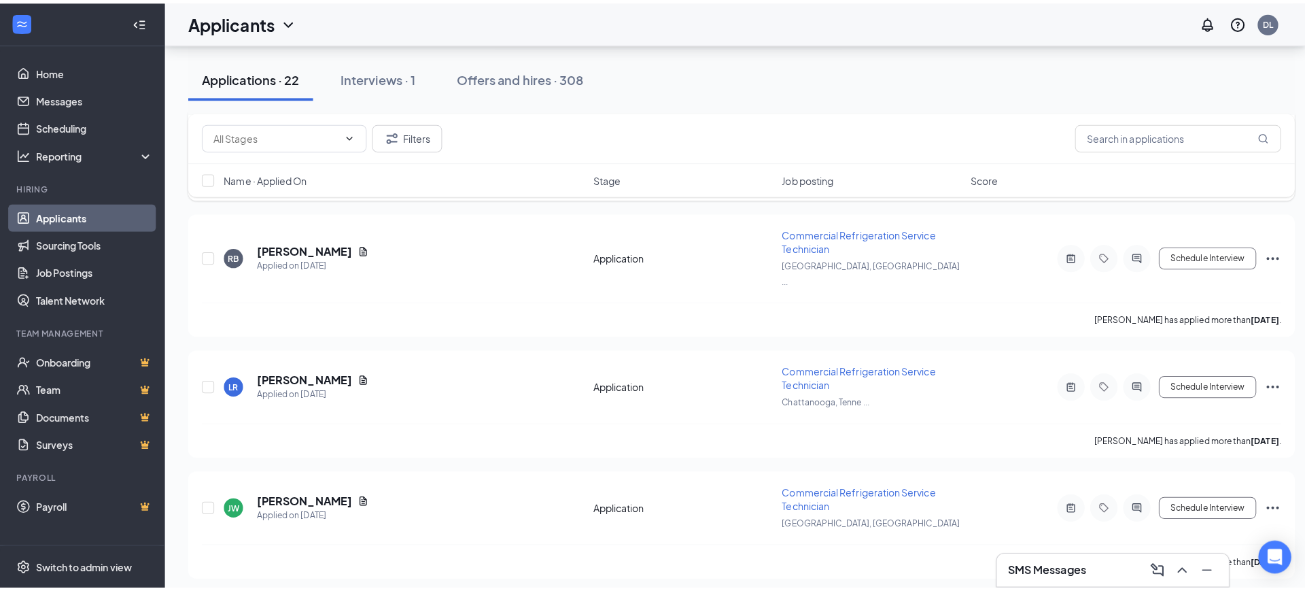
scroll to position [1700, 0]
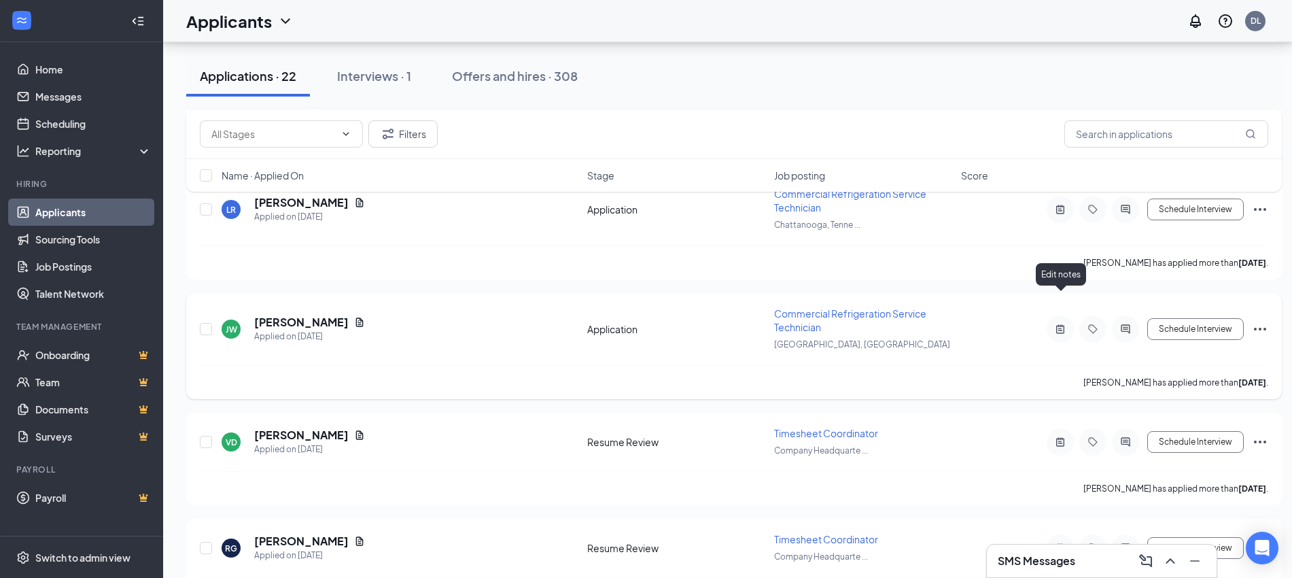
click at [1060, 324] on icon "ActiveNote" at bounding box center [1060, 329] width 16 height 11
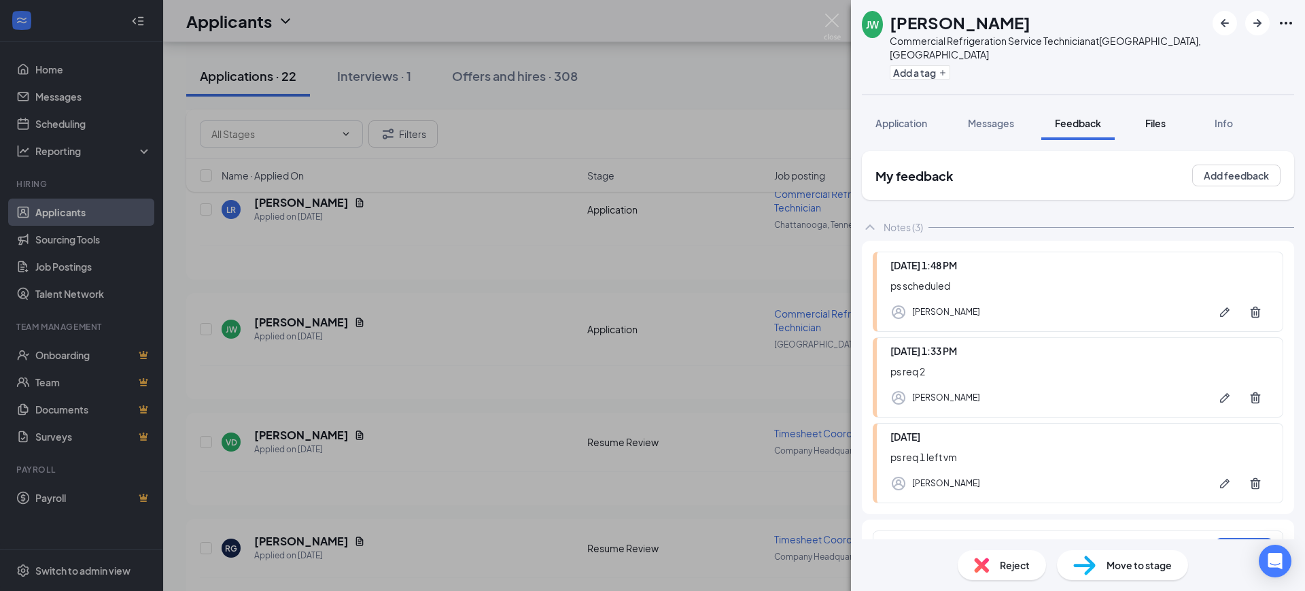
scroll to position [1, 0]
click at [1158, 117] on span "Files" at bounding box center [1155, 123] width 20 height 12
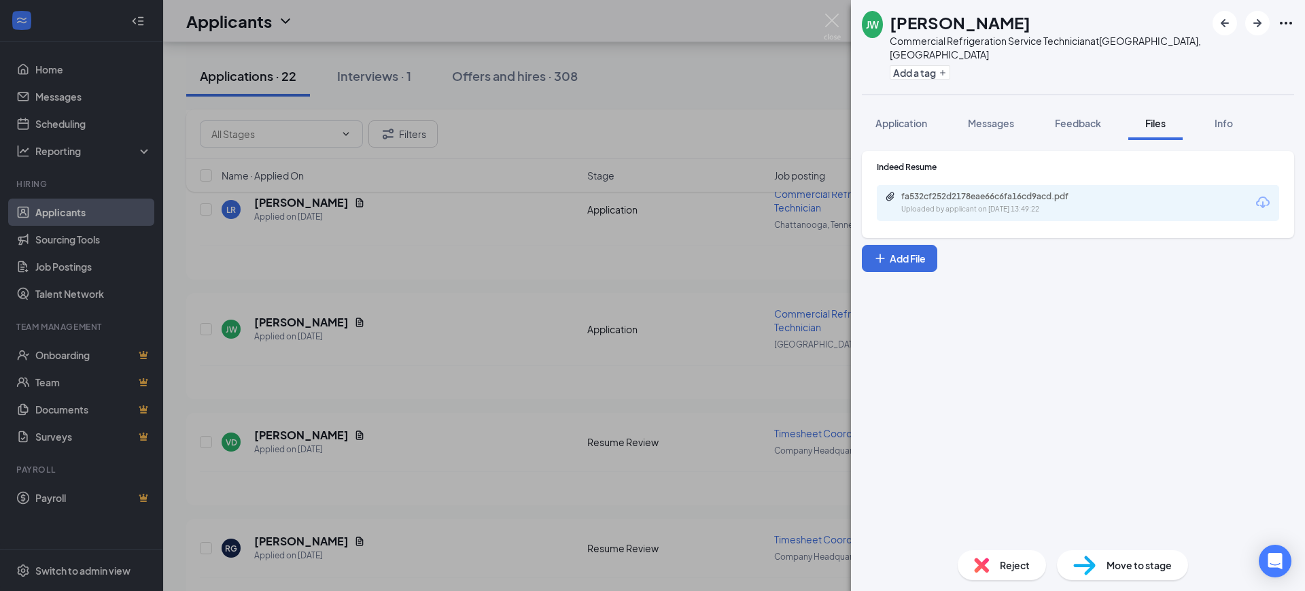
click at [918, 201] on div "fa532cf252d2178eae66c6fa16cd9acd.pdf Uploaded by applicant on [DATE] 13:49:22" at bounding box center [1078, 203] width 402 height 36
click at [918, 204] on div "Uploaded by applicant on [DATE] 13:49:22" at bounding box center [1003, 209] width 204 height 11
click at [957, 167] on div "Indeed Resume fa532cf252d2178eae66c6fa16cd9acd.pdf Uploaded by applicant on [DA…" at bounding box center [1078, 191] width 402 height 60
click at [961, 191] on div "fa532cf252d2178eae66c6fa16cd9acd.pdf" at bounding box center [996, 196] width 190 height 11
click at [918, 117] on span "Application" at bounding box center [902, 123] width 52 height 12
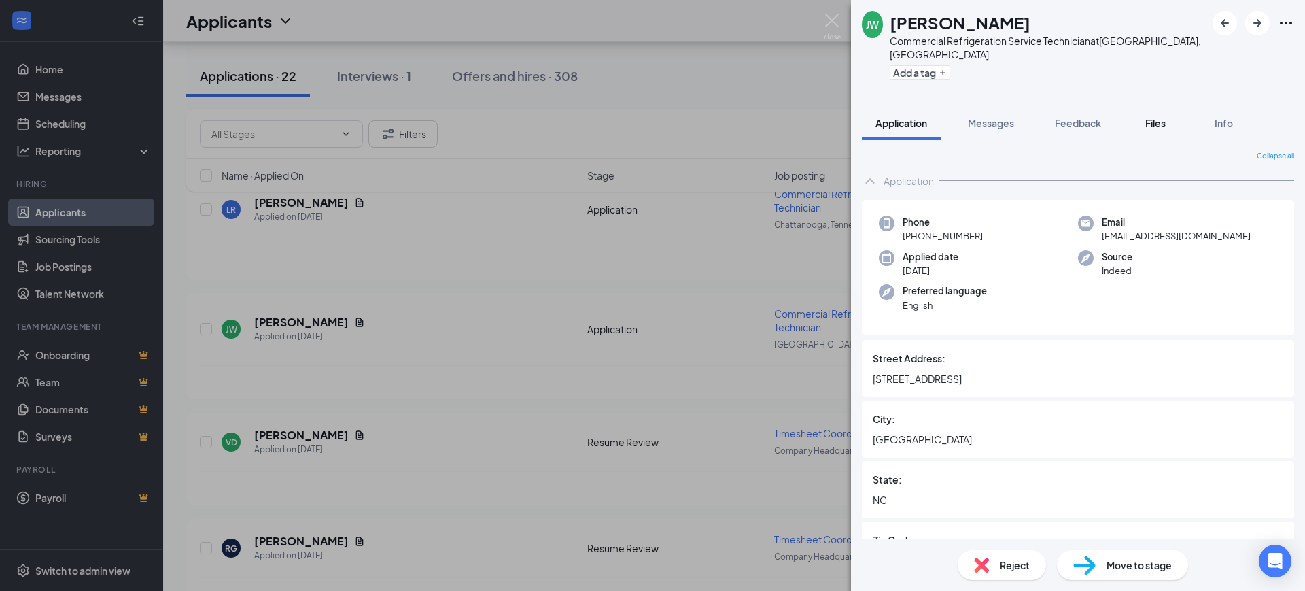
click at [1156, 117] on span "Files" at bounding box center [1155, 123] width 20 height 12
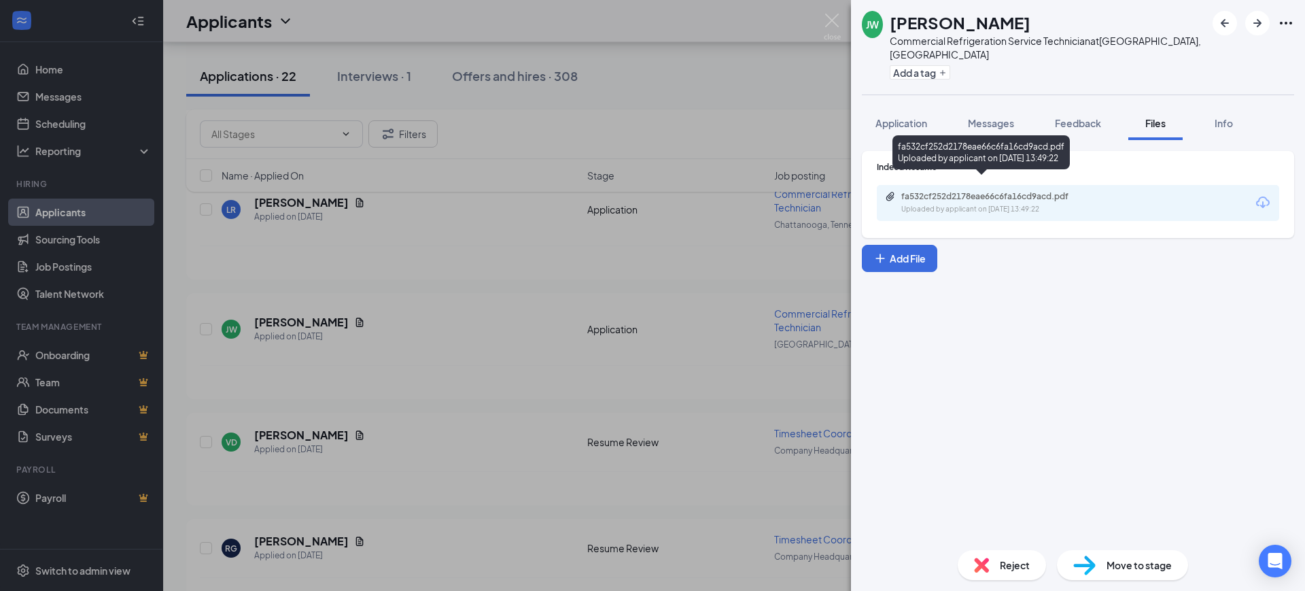
click at [957, 191] on div "fa532cf252d2178eae66c6fa16cd9acd.pdf" at bounding box center [996, 196] width 190 height 11
click at [944, 234] on div "Indeed Resume fa532cf252d2178eae66c6fa16cd9acd.pdf Uploaded by applicant on [DA…" at bounding box center [1078, 211] width 432 height 121
click at [1184, 28] on div "[PERSON_NAME] [PERSON_NAME] Commercial Refrigeration Service Technician at [GEO…" at bounding box center [1078, 47] width 454 height 94
click at [1183, 20] on div "[PERSON_NAME] [PERSON_NAME] Commercial Refrigeration Service Technician at [GEO…" at bounding box center [1078, 47] width 454 height 94
click at [872, 44] on div "[PERSON_NAME] [PERSON_NAME] Commercial Refrigeration Service Technician at [GEO…" at bounding box center [1034, 47] width 344 height 73
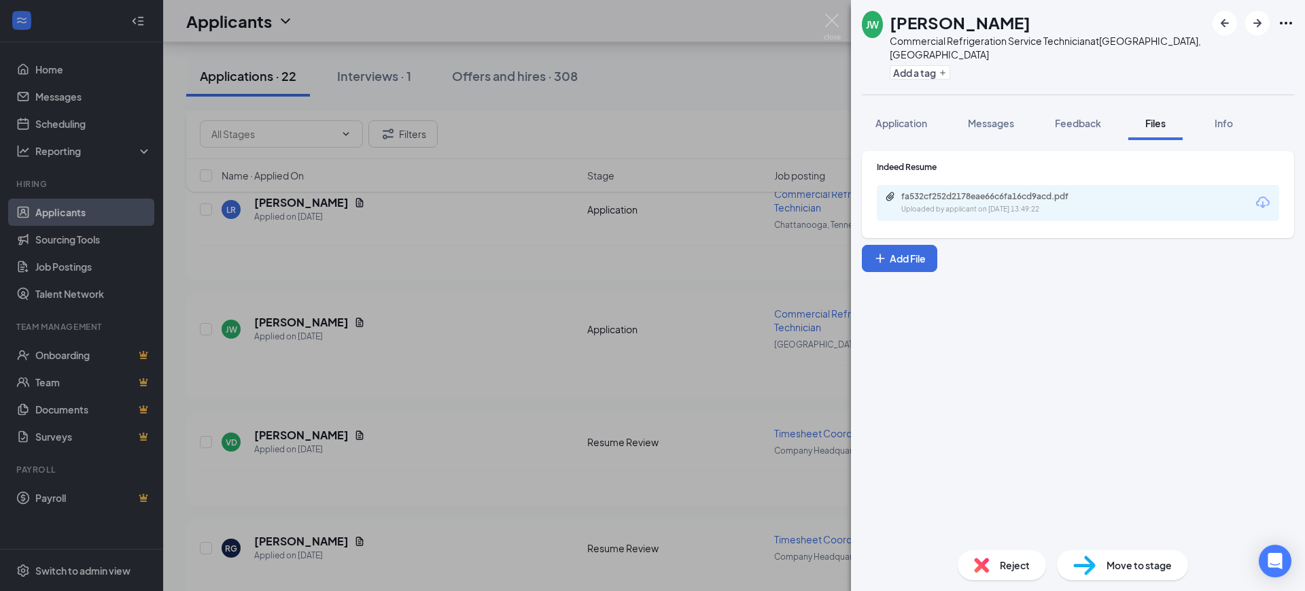
click at [1184, 29] on div "[PERSON_NAME] [PERSON_NAME] Commercial Refrigeration Service Technician at [GEO…" at bounding box center [1078, 47] width 454 height 94
click at [1224, 470] on div "Indeed Resume fa532cf252d2178eae66c6fa16cd9acd.pdf Uploaded by applicant on [DA…" at bounding box center [1078, 339] width 454 height 399
click at [1245, 487] on div "Indeed Resume fa532cf252d2178eae66c6fa16cd9acd.pdf Uploaded by applicant on [DA…" at bounding box center [1078, 339] width 454 height 399
click at [1233, 472] on div "Indeed Resume fa532cf252d2178eae66c6fa16cd9acd.pdf Uploaded by applicant on [DA…" at bounding box center [1078, 339] width 454 height 399
click at [946, 233] on div "Indeed Resume fa532cf252d2178eae66c6fa16cd9acd.pdf Uploaded by applicant on [DA…" at bounding box center [1078, 211] width 432 height 121
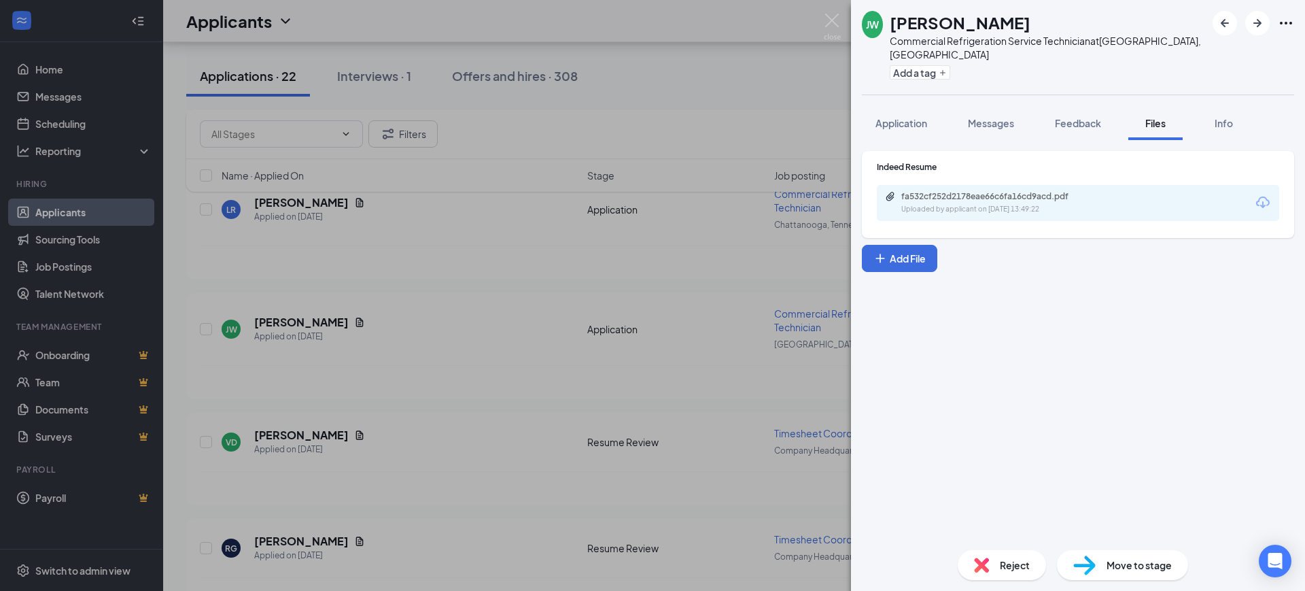
click at [880, 349] on div "Indeed Resume fa532cf252d2178eae66c6fa16cd9acd.pdf Uploaded by applicant on [DA…" at bounding box center [1078, 339] width 454 height 399
click at [1052, 115] on button "Feedback" at bounding box center [1077, 123] width 73 height 34
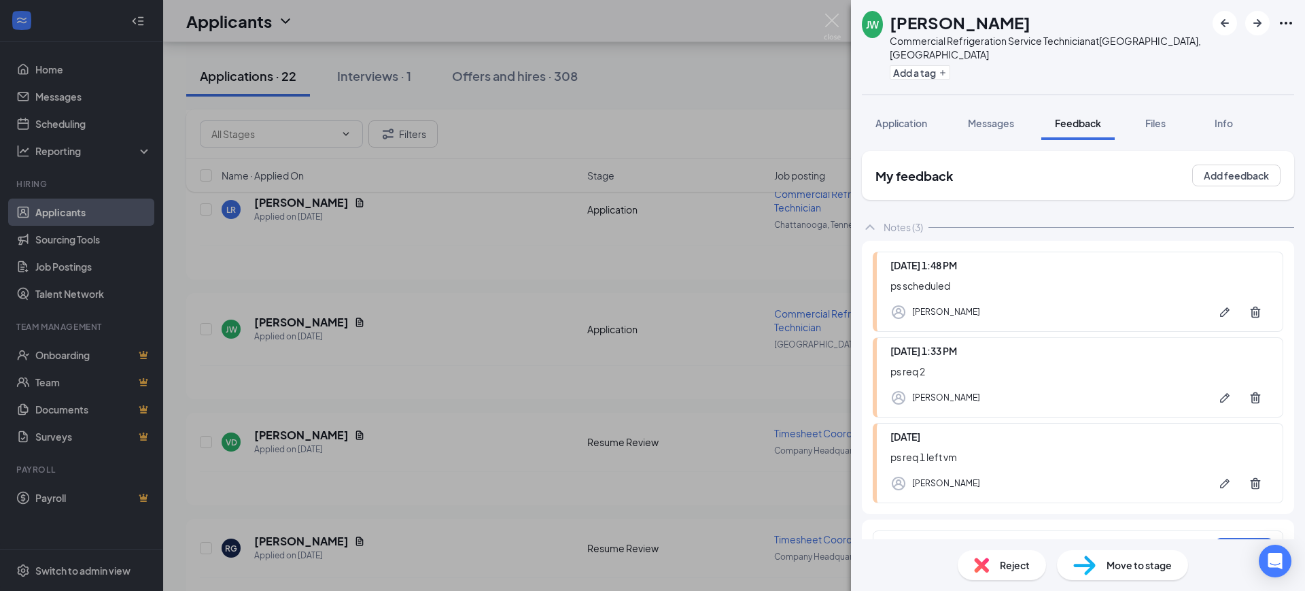
click at [942, 541] on div at bounding box center [1049, 548] width 320 height 14
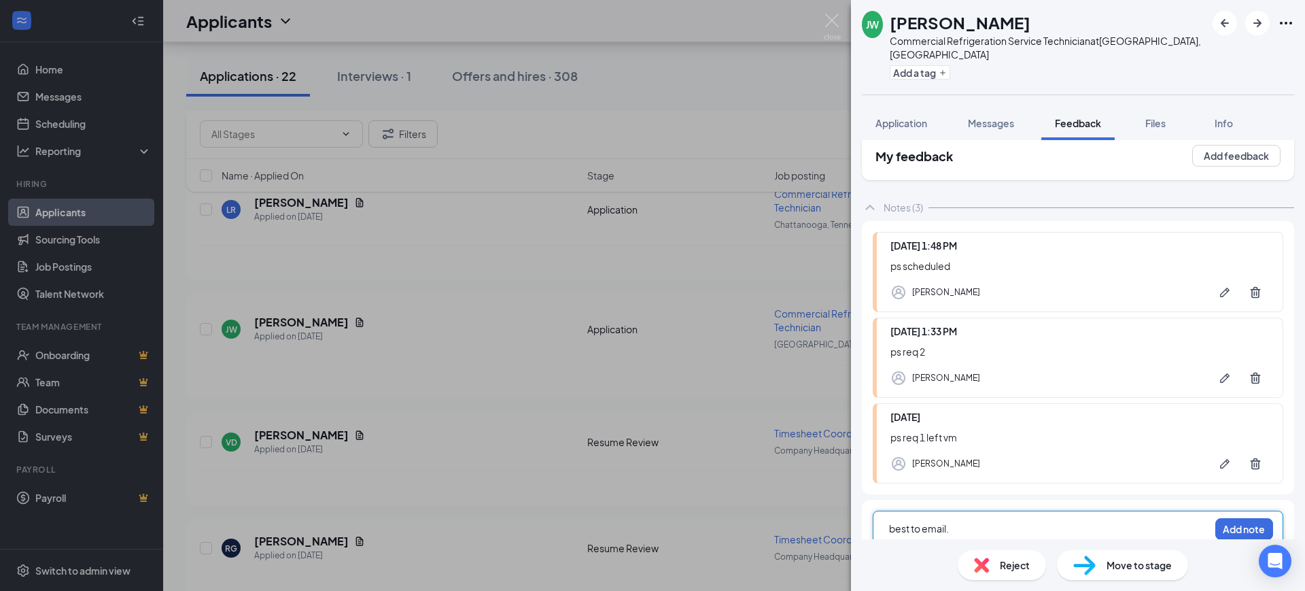
scroll to position [25, 0]
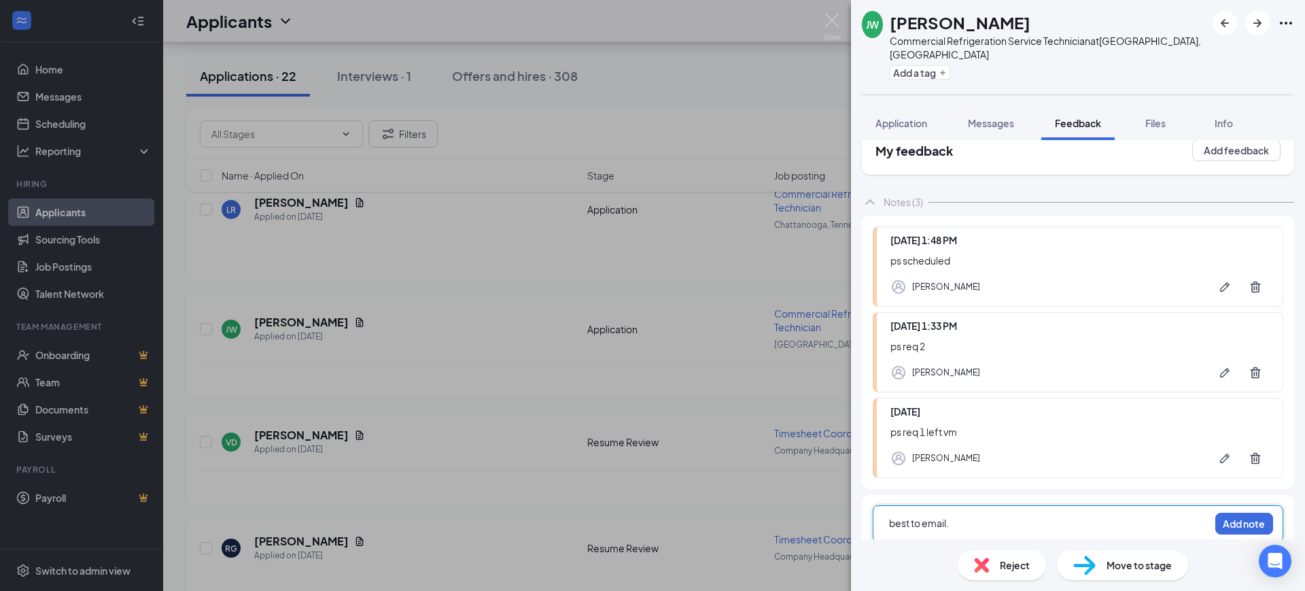
click at [1054, 516] on div "best to email." at bounding box center [1049, 523] width 320 height 14
click at [1237, 513] on button "Add note" at bounding box center [1245, 524] width 58 height 22
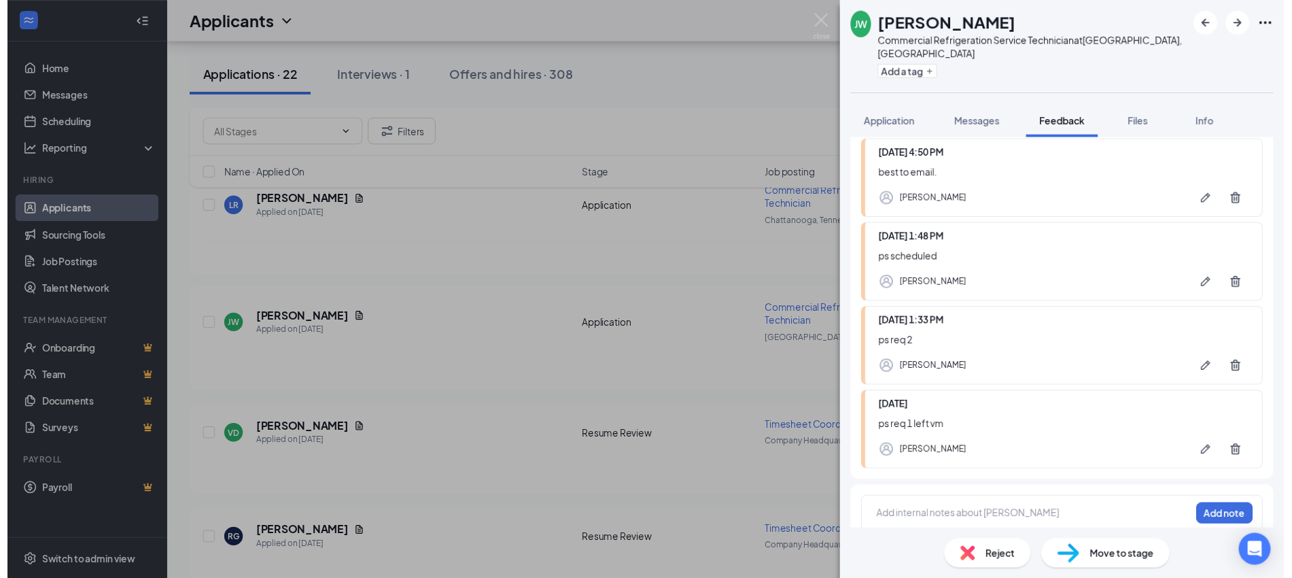
scroll to position [111, 0]
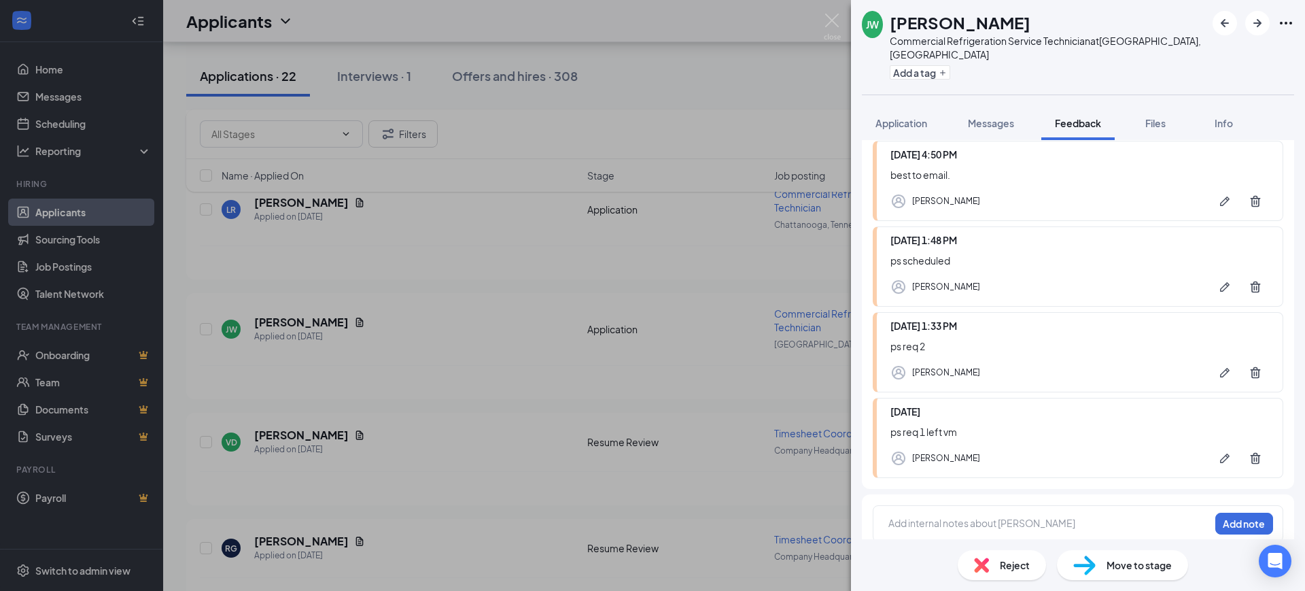
click at [937, 519] on div at bounding box center [1049, 525] width 320 height 18
click at [891, 517] on span "s complete will send" at bounding box center [933, 523] width 89 height 12
click at [1220, 513] on button "Add note" at bounding box center [1245, 524] width 58 height 22
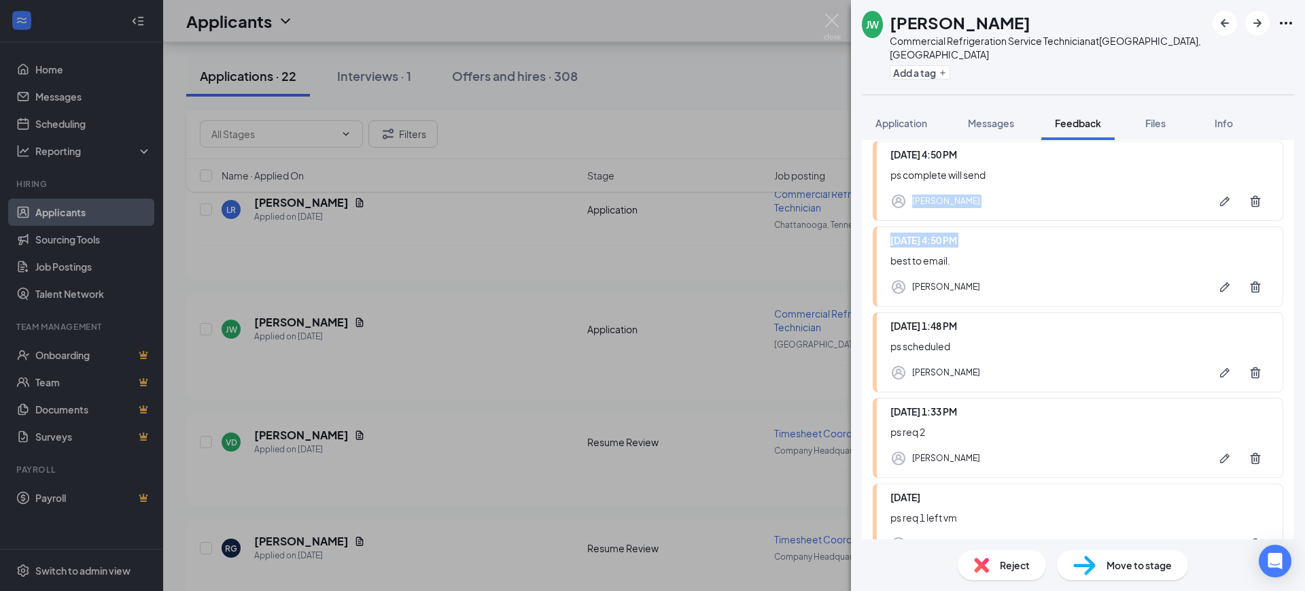
drag, startPoint x: 729, startPoint y: 193, endPoint x: 723, endPoint y: 252, distance: 58.9
click at [723, 256] on div "[PERSON_NAME] [PERSON_NAME] Commercial Refrigeration Service Technician at [GEO…" at bounding box center [652, 295] width 1305 height 591
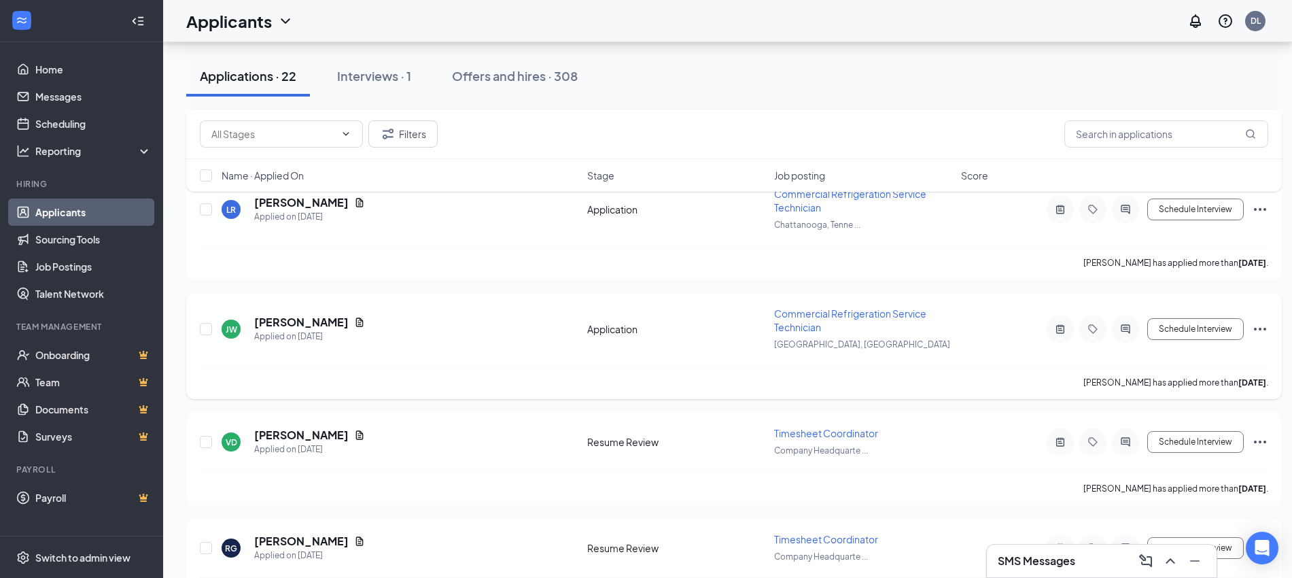
click at [387, 307] on div "[PERSON_NAME] [PERSON_NAME] Applied on [DATE] Application Commercial Refrigerat…" at bounding box center [734, 336] width 1069 height 58
